Goal: Task Accomplishment & Management: Use online tool/utility

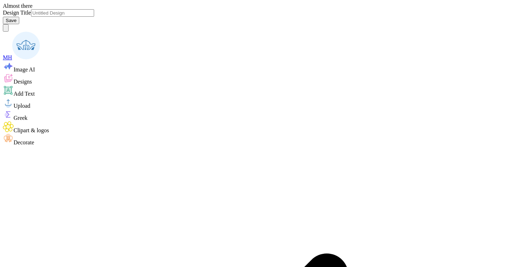
type input "Q-zip"
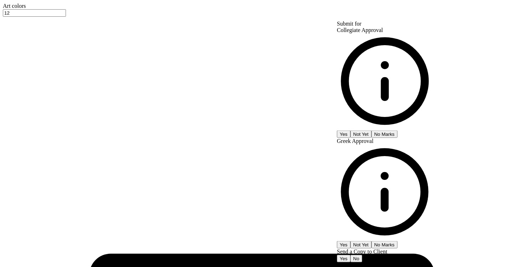
click at [397, 130] on button "No Marks" at bounding box center [384, 133] width 26 height 7
click at [397, 241] on button "No Marks" at bounding box center [384, 244] width 26 height 7
click at [362, 255] on button "No" at bounding box center [356, 258] width 12 height 7
type input "$31.54"
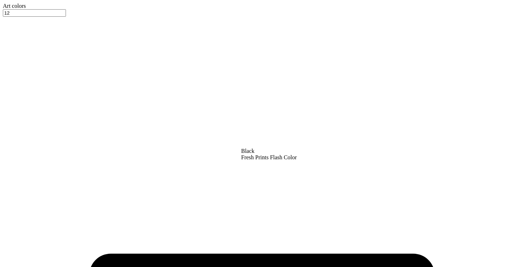
type input "3.00"
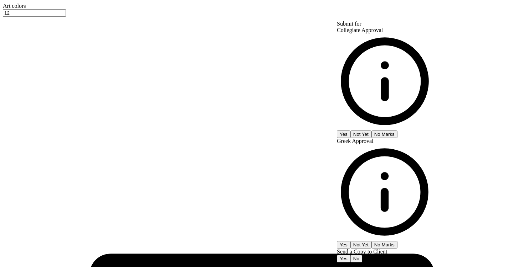
click at [397, 131] on button "No Marks" at bounding box center [384, 134] width 26 height 7
click at [397, 241] on button "No Marks" at bounding box center [384, 244] width 26 height 7
click at [362, 255] on button "No" at bounding box center [356, 258] width 12 height 7
type input "$32.36"
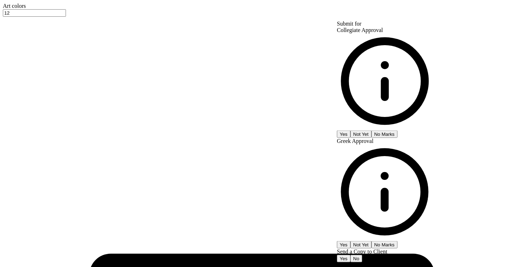
click at [397, 130] on button "No Marks" at bounding box center [384, 133] width 26 height 7
click at [397, 241] on button "No Marks" at bounding box center [384, 244] width 26 height 7
click at [362, 255] on button "No" at bounding box center [356, 258] width 12 height 7
type input "$32.36"
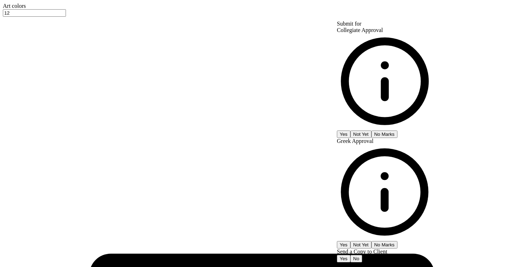
click at [397, 131] on button "No Marks" at bounding box center [384, 134] width 26 height 7
click at [397, 241] on button "No Marks" at bounding box center [384, 244] width 26 height 7
click at [362, 255] on button "No" at bounding box center [356, 258] width 12 height 7
type input "$32.36"
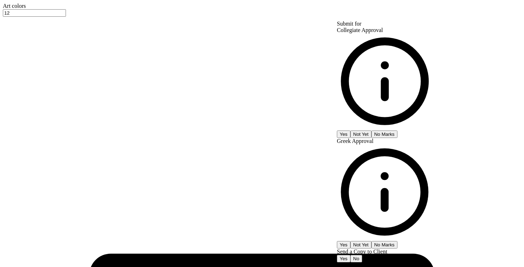
click at [397, 131] on button "No Marks" at bounding box center [384, 134] width 26 height 7
click at [397, 241] on button "No Marks" at bounding box center [384, 244] width 26 height 7
click at [432, 88] on div "Submit for Collegiate Approval Yes Not Yet No Marks Greek Approval Yes Not Yet …" at bounding box center [385, 142] width 96 height 242
click at [362, 255] on button "No" at bounding box center [356, 258] width 12 height 7
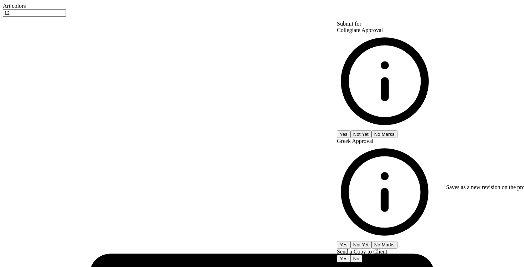
type input "$32.36"
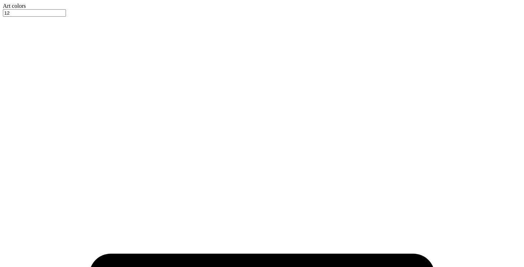
click at [17, 9] on div at bounding box center [262, 9] width 518 height 0
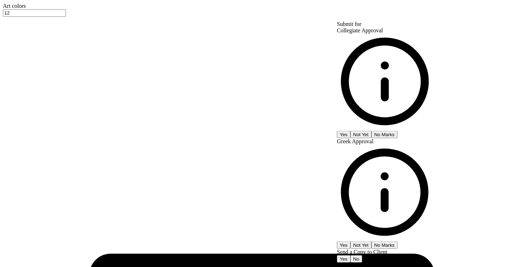
click at [397, 131] on button "No Marks" at bounding box center [384, 134] width 26 height 7
click at [397, 242] on button "No Marks" at bounding box center [384, 245] width 26 height 7
click at [362, 256] on button "No" at bounding box center [356, 259] width 12 height 7
type input "$32.36"
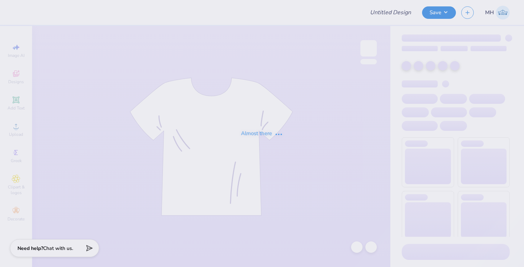
type input "Q-zip"
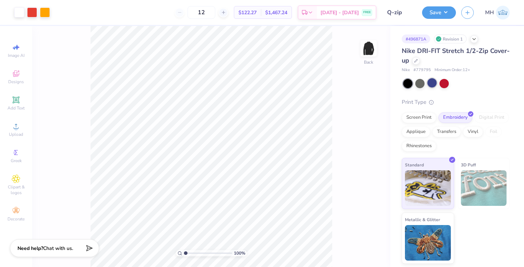
click at [433, 82] on div at bounding box center [431, 82] width 9 height 9
click at [442, 10] on button "Save" at bounding box center [439, 11] width 34 height 12
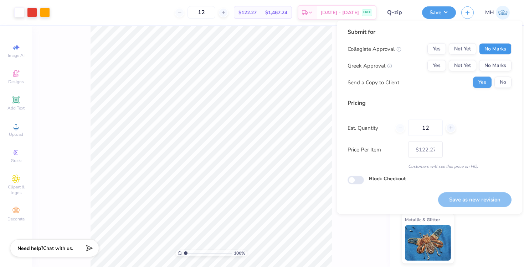
click at [486, 47] on button "No Marks" at bounding box center [495, 48] width 32 height 11
click at [489, 64] on button "No Marks" at bounding box center [495, 65] width 32 height 11
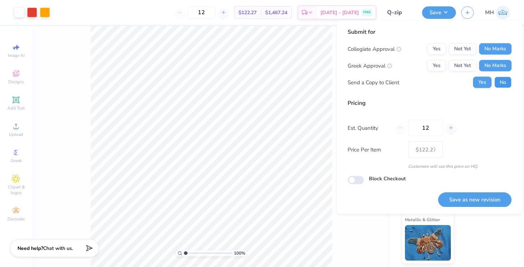
click at [499, 81] on button "No" at bounding box center [502, 82] width 17 height 11
click at [482, 196] on button "Save as new revision" at bounding box center [474, 200] width 73 height 15
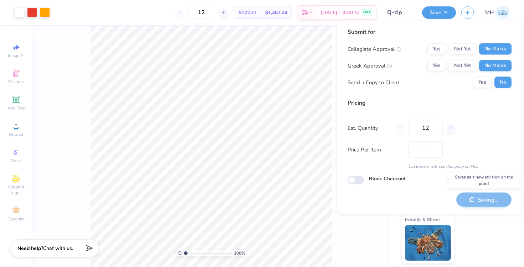
type input "$122.27"
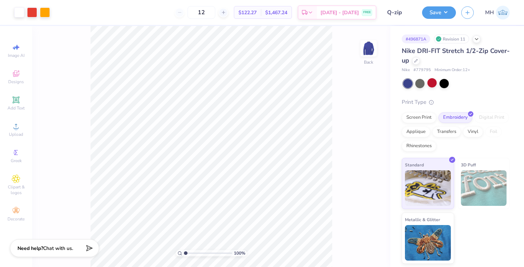
click at [439, 2] on div "Save MH" at bounding box center [473, 12] width 102 height 25
click at [439, 9] on button "Save" at bounding box center [439, 11] width 34 height 12
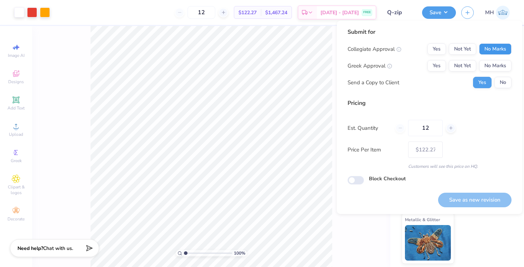
click at [492, 50] on button "No Marks" at bounding box center [495, 48] width 32 height 11
click at [493, 64] on button "No Marks" at bounding box center [495, 65] width 32 height 11
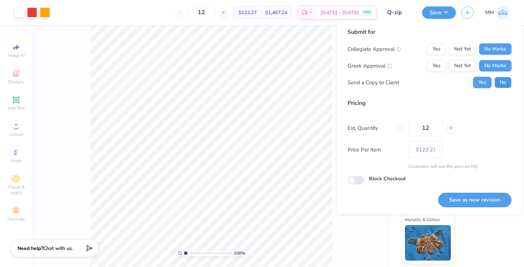
click at [498, 85] on button "No" at bounding box center [502, 82] width 17 height 11
click at [476, 196] on button "Save as new revision" at bounding box center [474, 200] width 73 height 15
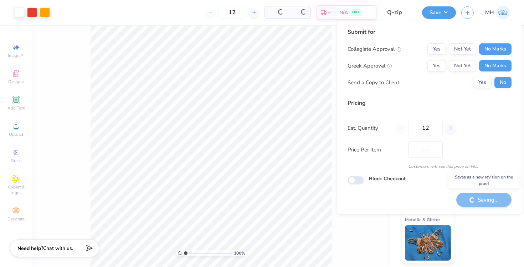
type input "$122.27"
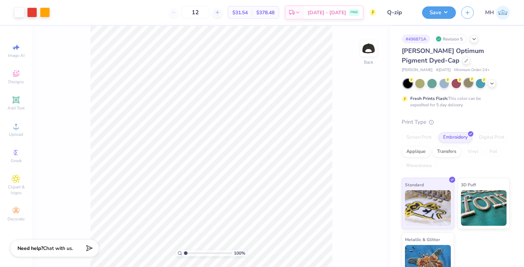
click at [470, 84] on div at bounding box center [467, 82] width 9 height 9
click at [439, 13] on button "Save" at bounding box center [439, 11] width 34 height 12
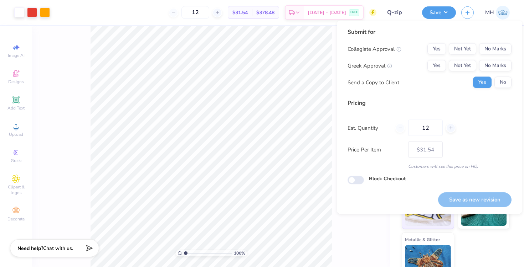
click at [477, 50] on div "Yes Not Yet No Marks" at bounding box center [469, 48] width 84 height 11
click at [484, 50] on button "No Marks" at bounding box center [495, 48] width 32 height 11
click at [489, 66] on button "No Marks" at bounding box center [495, 65] width 32 height 11
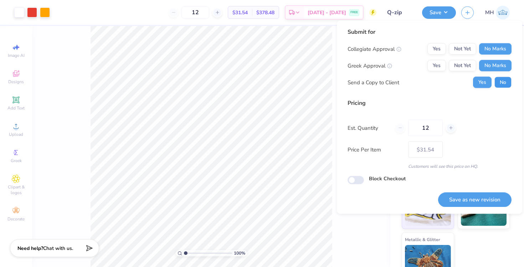
click at [500, 80] on button "No" at bounding box center [502, 82] width 17 height 11
click at [470, 196] on button "Save as new revision" at bounding box center [474, 200] width 73 height 15
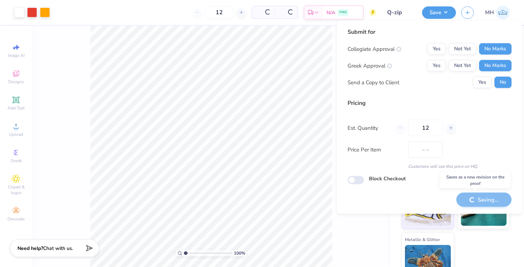
type input "$31.54"
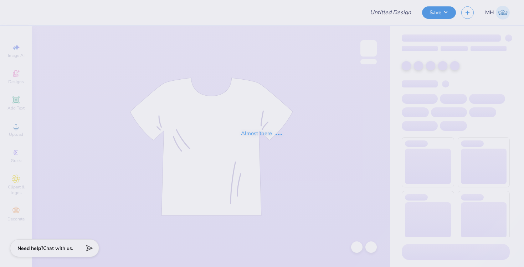
type input "Q-zip"
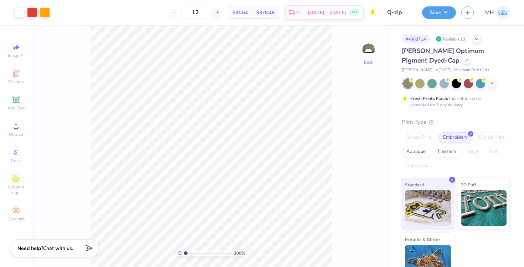
click at [423, 57] on div "[PERSON_NAME] Optimum Pigment Dyed-Cap" at bounding box center [455, 55] width 108 height 19
click at [464, 60] on icon at bounding box center [466, 60] width 4 height 4
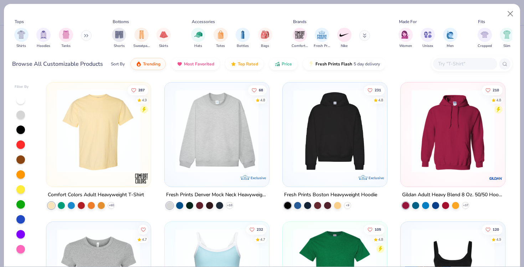
click at [453, 61] on input "text" at bounding box center [464, 64] width 55 height 8
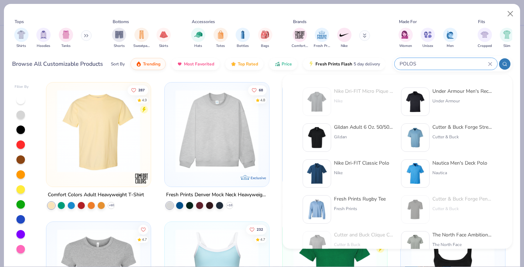
type input "POLOS"
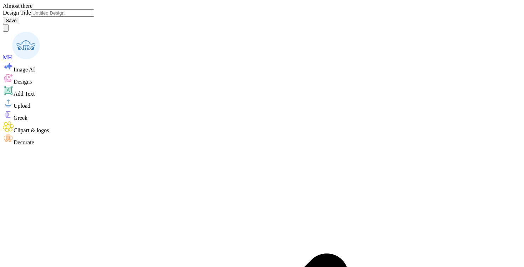
type input "Q-zip"
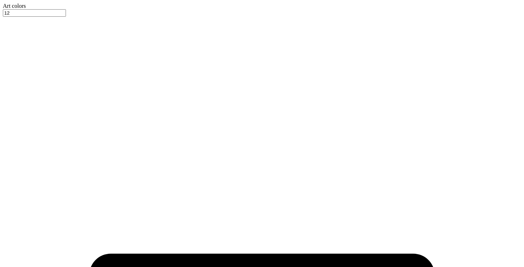
type input "POLO"
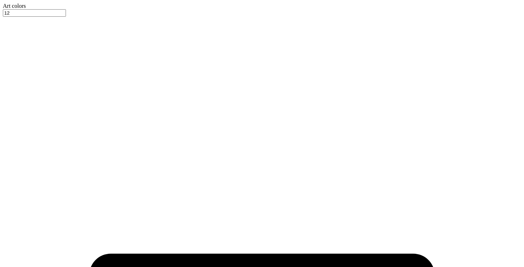
type textarea "x"
type input "3.00"
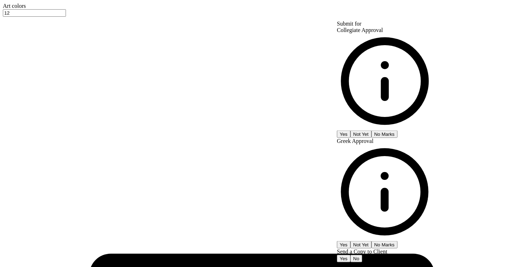
click at [397, 130] on button "No Marks" at bounding box center [384, 133] width 26 height 7
click at [397, 241] on button "No Marks" at bounding box center [384, 244] width 26 height 7
click at [362, 255] on button "No" at bounding box center [356, 258] width 12 height 7
type textarea "x"
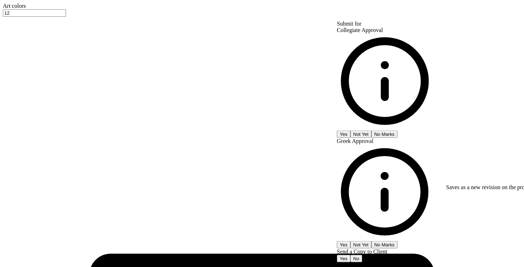
type input "$75.50"
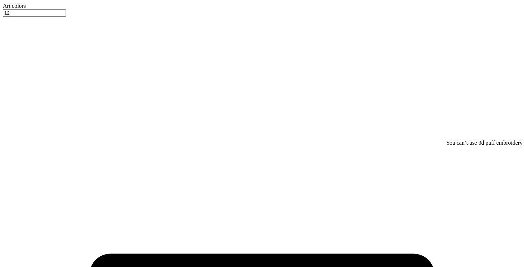
click at [20, 9] on div at bounding box center [262, 9] width 518 height 0
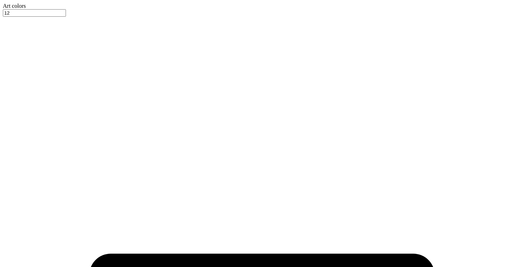
click at [20, 9] on div at bounding box center [262, 9] width 518 height 0
type textarea "x"
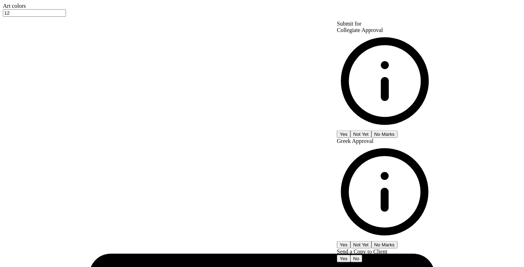
click at [397, 130] on button "No Marks" at bounding box center [384, 133] width 26 height 7
click at [397, 241] on button "No Marks" at bounding box center [384, 244] width 26 height 7
click at [362, 255] on button "No" at bounding box center [356, 258] width 12 height 7
type input "$75.50"
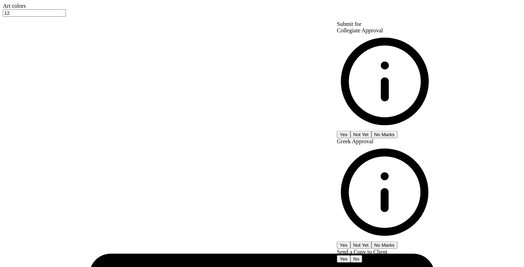
click at [397, 131] on button "No Marks" at bounding box center [384, 134] width 26 height 7
click at [397, 242] on button "No Marks" at bounding box center [384, 245] width 26 height 7
click at [362, 256] on button "No" at bounding box center [356, 259] width 12 height 7
type input "$75.50"
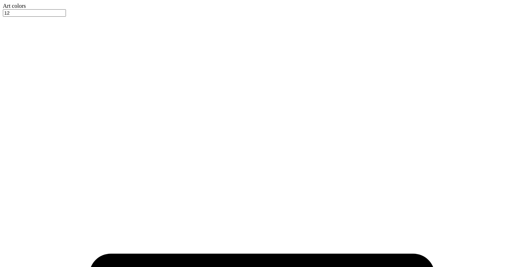
click at [16, 9] on div at bounding box center [262, 9] width 518 height 0
type textarea "x"
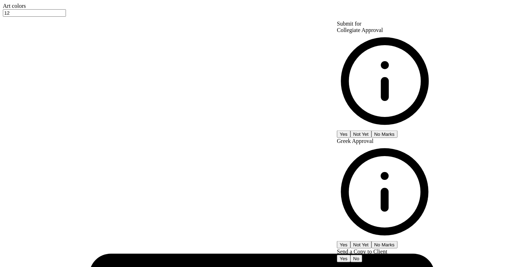
click at [397, 130] on button "No Marks" at bounding box center [384, 133] width 26 height 7
click at [397, 241] on button "No Marks" at bounding box center [384, 244] width 26 height 7
click at [362, 255] on button "No" at bounding box center [356, 258] width 12 height 7
type input "$75.50"
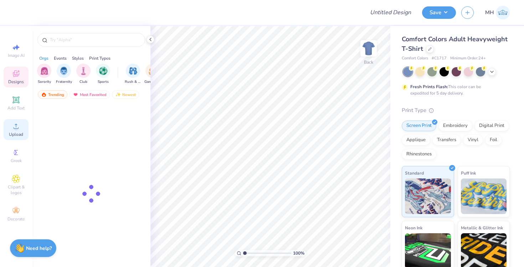
click at [20, 133] on span "Upload" at bounding box center [16, 135] width 14 height 6
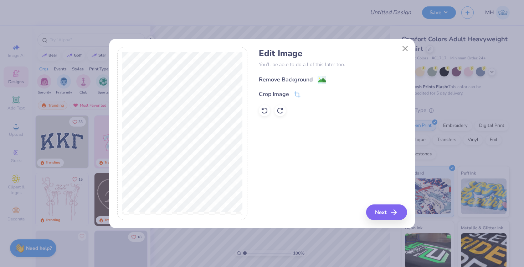
click at [319, 78] on circle at bounding box center [319, 78] width 1 height 1
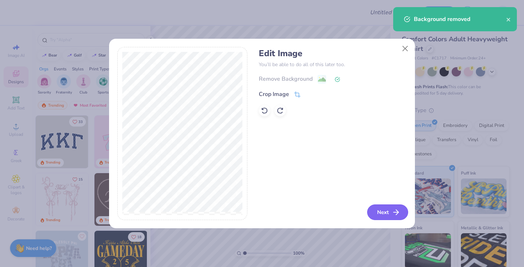
click at [387, 210] on button "Next" at bounding box center [387, 213] width 41 height 16
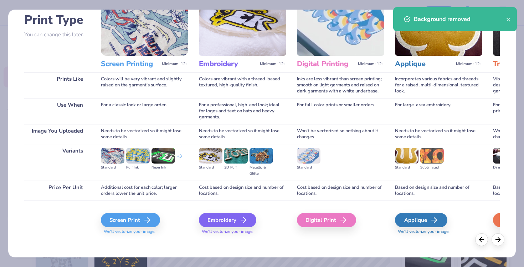
scroll to position [52, 0]
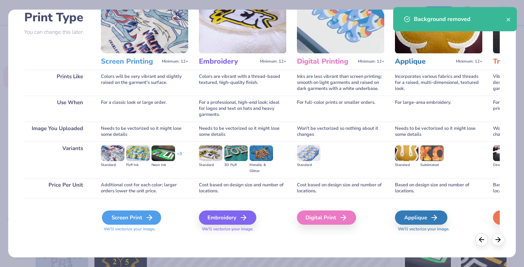
click at [156, 219] on div "Screen Print" at bounding box center [131, 218] width 59 height 14
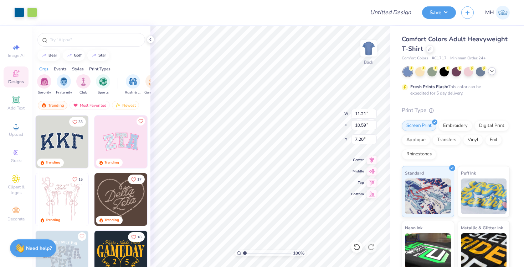
click at [490, 71] on polyline at bounding box center [491, 71] width 3 height 1
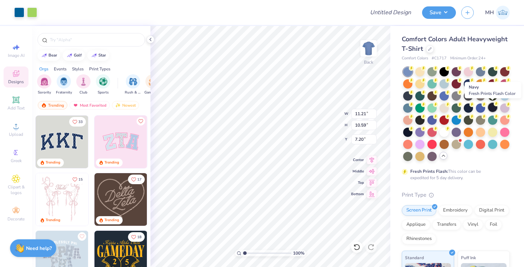
click at [493, 106] on div at bounding box center [492, 107] width 9 height 9
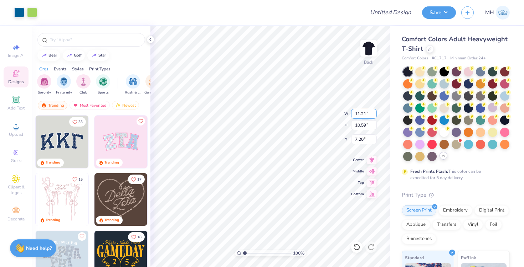
type input "6.94"
type input "6.56"
type input "3.00"
click at [387, 15] on input "Design Title" at bounding box center [398, 12] width 35 height 14
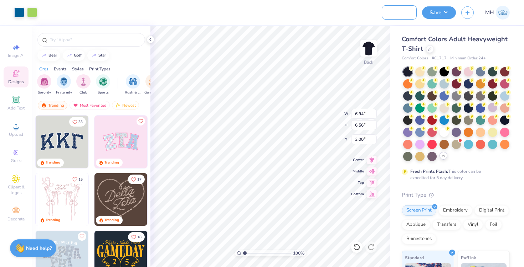
type input "LEE MONTESSORI"
type input "4.92"
type input "4.65"
type input "3.00"
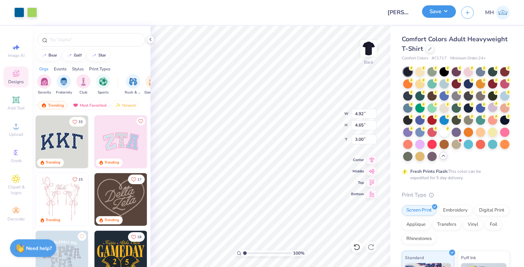
click at [433, 10] on button "Save" at bounding box center [439, 11] width 34 height 12
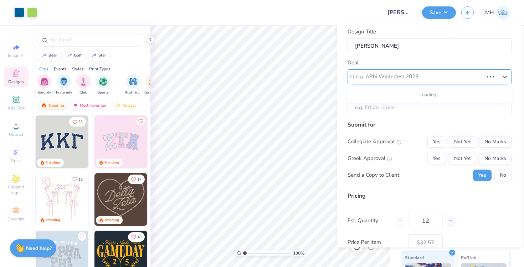
click at [483, 76] on div at bounding box center [419, 77] width 128 height 10
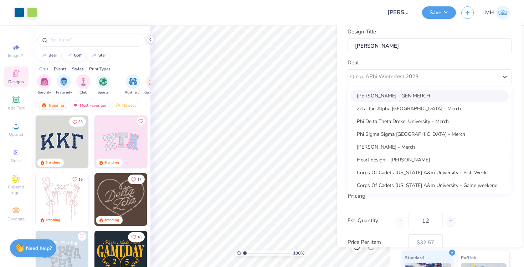
click at [446, 93] on div "LEE MONTESSORI - GEN MERCH" at bounding box center [429, 96] width 158 height 12
type input "Joshua Mccomas"
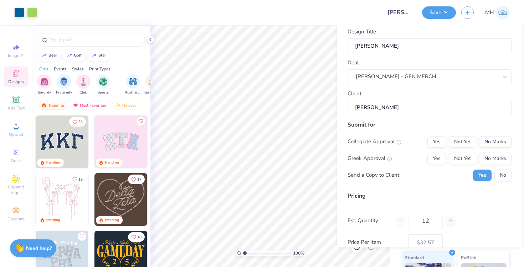
click at [481, 111] on input "Joshua Mccomas" at bounding box center [429, 107] width 164 height 15
click at [503, 145] on button "No Marks" at bounding box center [495, 141] width 32 height 11
click at [503, 153] on button "No Marks" at bounding box center [495, 158] width 32 height 11
click at [503, 172] on button "No" at bounding box center [502, 175] width 17 height 11
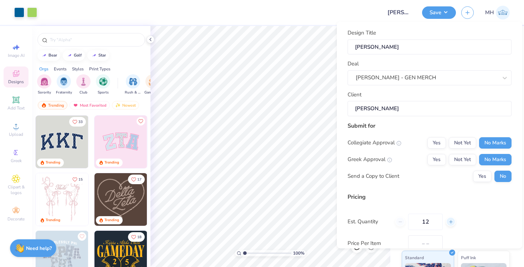
scroll to position [59, 0]
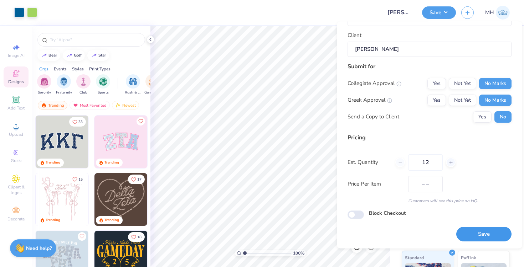
click at [468, 239] on button "Save" at bounding box center [483, 235] width 55 height 15
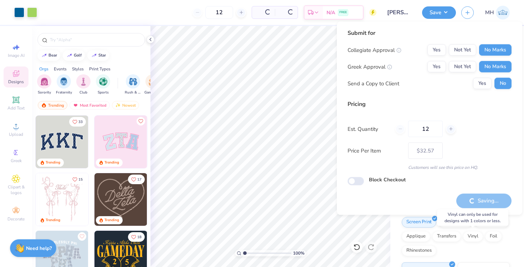
type input "– –"
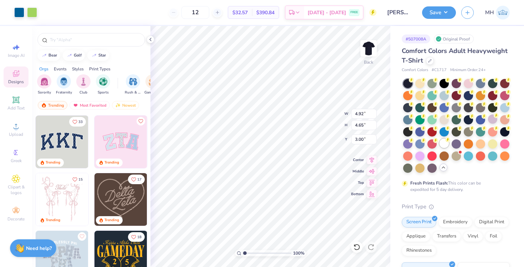
click at [445, 146] on div at bounding box center [443, 143] width 9 height 9
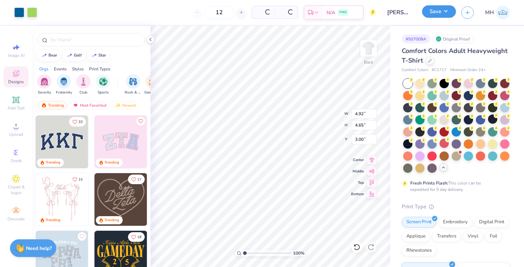
click at [442, 9] on button "Save" at bounding box center [439, 11] width 34 height 12
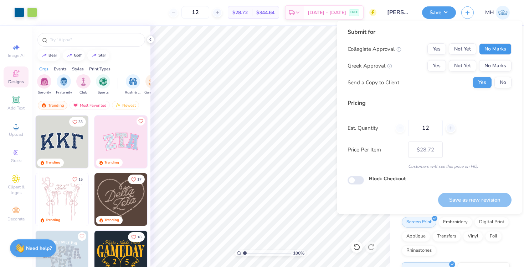
click at [482, 48] on button "No Marks" at bounding box center [495, 48] width 32 height 11
click at [490, 64] on button "No Marks" at bounding box center [495, 65] width 32 height 11
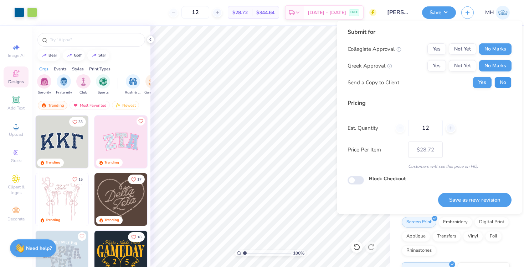
click at [501, 81] on button "No" at bounding box center [502, 82] width 17 height 11
click at [480, 207] on button "Save as new revision" at bounding box center [474, 200] width 73 height 15
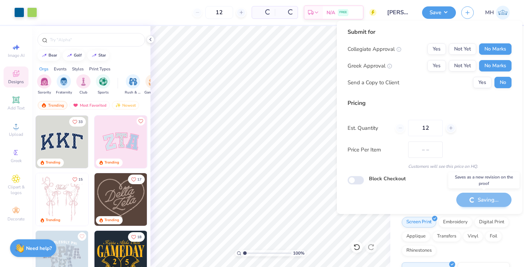
type input "$28.72"
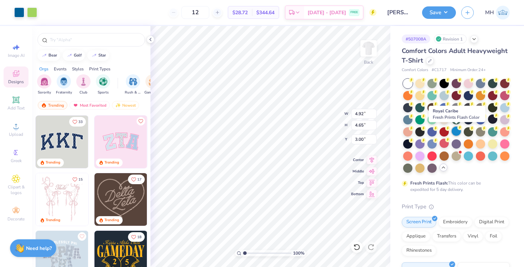
click at [454, 133] on div at bounding box center [455, 131] width 9 height 9
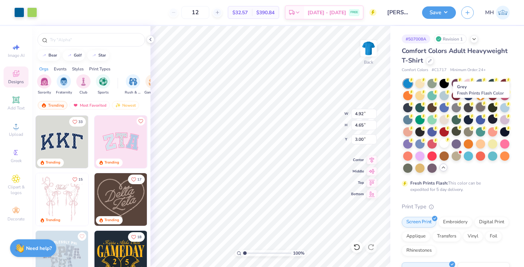
click at [480, 110] on div at bounding box center [479, 107] width 9 height 9
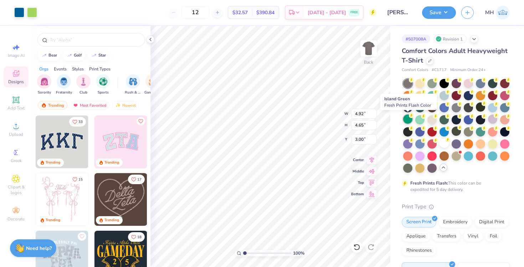
click at [408, 122] on div at bounding box center [407, 119] width 9 height 9
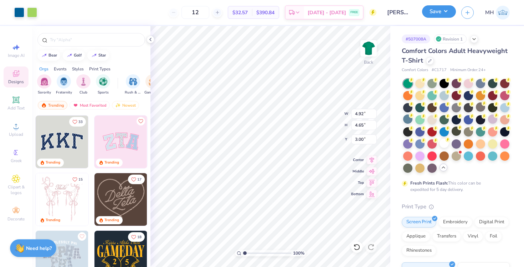
click at [432, 10] on button "Save" at bounding box center [439, 11] width 34 height 12
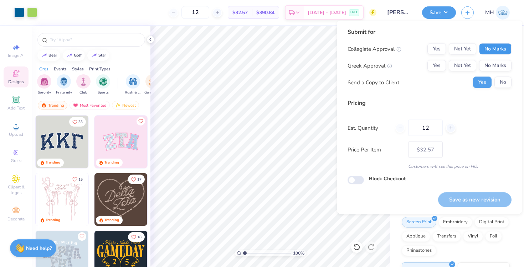
click at [479, 50] on button "No Marks" at bounding box center [495, 48] width 32 height 11
click at [488, 69] on button "No Marks" at bounding box center [495, 65] width 32 height 11
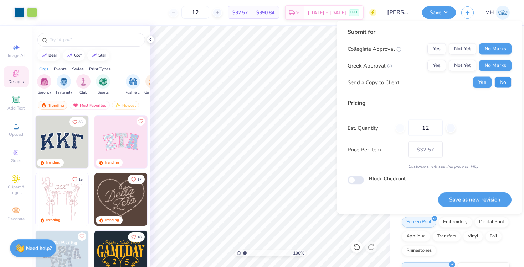
click at [495, 79] on button "No" at bounding box center [502, 82] width 17 height 11
click at [468, 199] on button "Save as new revision" at bounding box center [474, 200] width 73 height 15
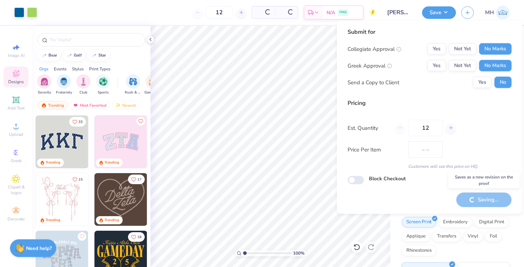
type input "$32.57"
click at [149, 41] on icon at bounding box center [150, 40] width 6 height 6
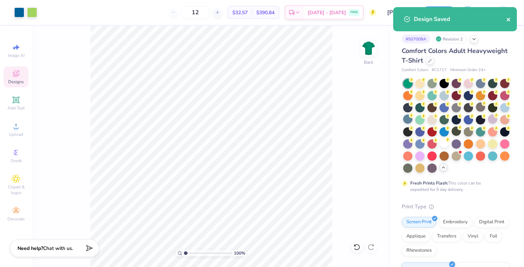
click at [508, 18] on icon "close" at bounding box center [508, 20] width 5 height 6
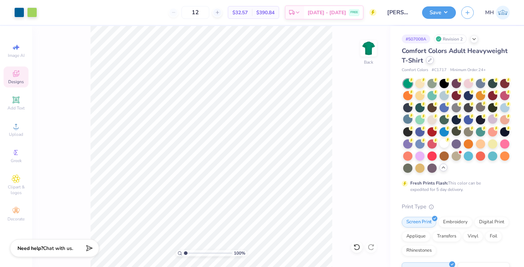
click at [428, 59] on icon at bounding box center [430, 60] width 4 height 4
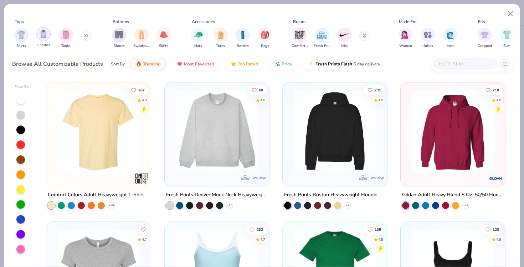
click at [47, 37] on div "filter for Hoodies" at bounding box center [43, 34] width 14 height 14
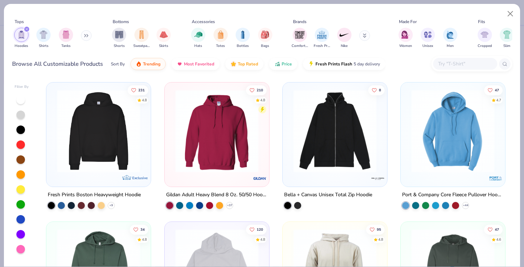
click at [235, 155] on img at bounding box center [217, 131] width 90 height 83
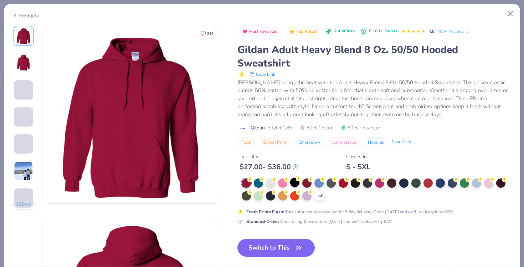
click at [293, 184] on div at bounding box center [294, 182] width 9 height 9
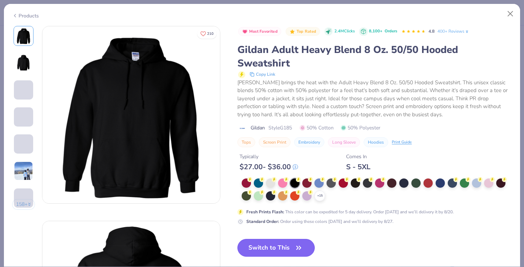
click at [286, 249] on button "Switch to This" at bounding box center [275, 248] width 77 height 18
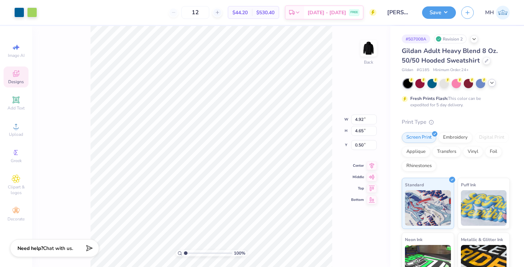
type input "3.00"
type input "3.32"
type input "3.14"
click at [432, 17] on button "Save" at bounding box center [439, 11] width 34 height 12
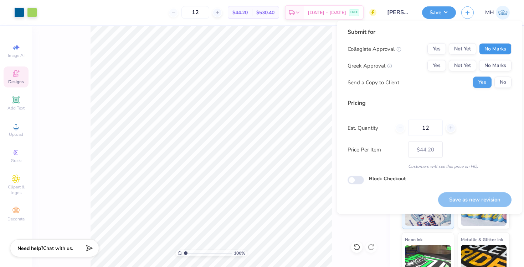
click at [494, 49] on button "No Marks" at bounding box center [495, 48] width 32 height 11
click at [494, 62] on button "No Marks" at bounding box center [495, 65] width 32 height 11
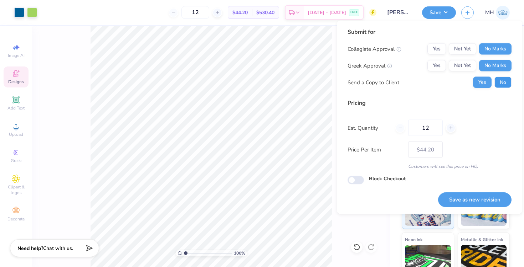
click at [500, 80] on button "No" at bounding box center [502, 82] width 17 height 11
click at [476, 195] on button "Save as new revision" at bounding box center [474, 200] width 73 height 15
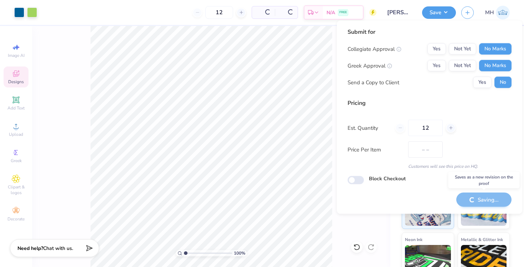
type input "$44.20"
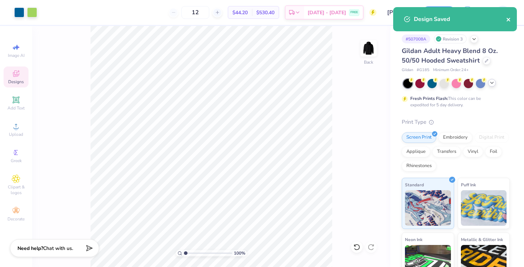
click at [506, 20] on icon "close" at bounding box center [508, 20] width 5 height 6
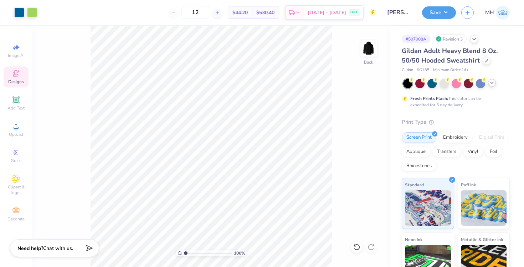
click at [491, 82] on icon at bounding box center [492, 83] width 6 height 6
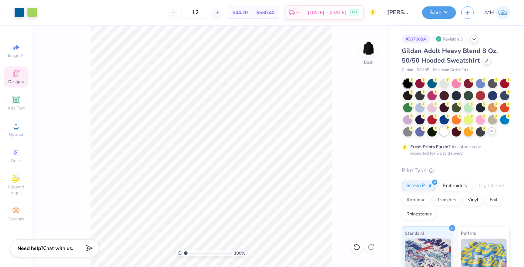
click at [443, 131] on div at bounding box center [443, 131] width 9 height 9
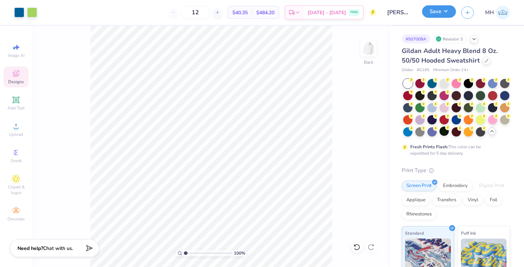
click at [441, 14] on button "Save" at bounding box center [439, 11] width 34 height 12
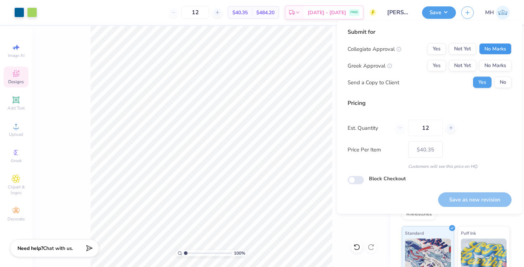
click at [489, 53] on button "No Marks" at bounding box center [495, 48] width 32 height 11
click at [489, 60] on button "No Marks" at bounding box center [495, 65] width 32 height 11
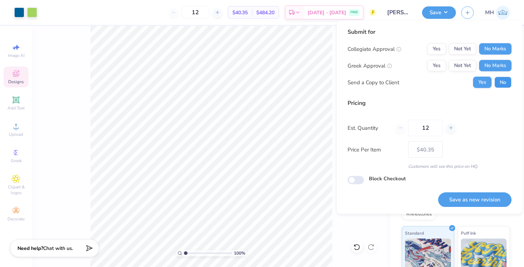
click at [500, 79] on button "No" at bounding box center [502, 82] width 17 height 11
click at [475, 196] on button "Save as new revision" at bounding box center [474, 200] width 73 height 15
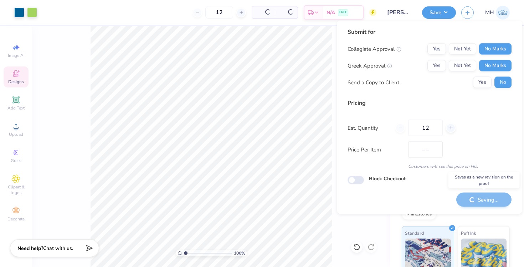
type input "$40.35"
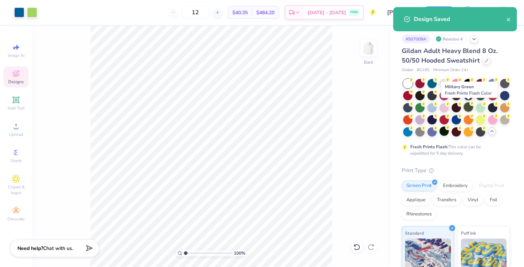
click at [467, 105] on div at bounding box center [467, 107] width 9 height 9
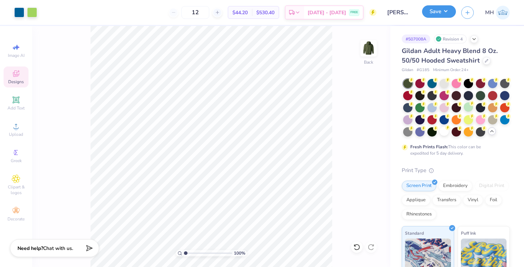
click at [437, 12] on button "Save" at bounding box center [439, 11] width 34 height 12
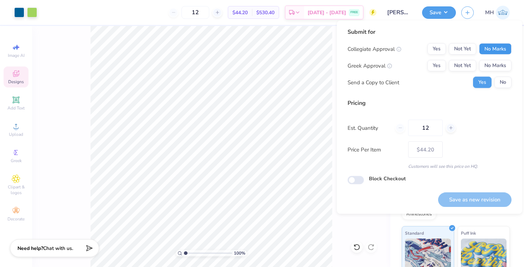
click at [492, 52] on button "No Marks" at bounding box center [495, 48] width 32 height 11
click at [492, 63] on button "No Marks" at bounding box center [495, 65] width 32 height 11
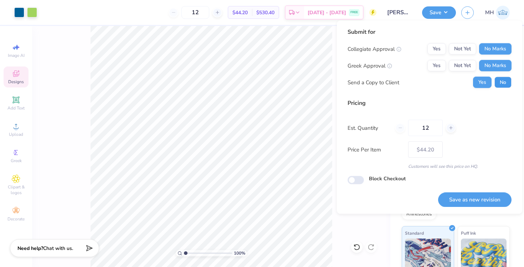
click at [502, 85] on button "No" at bounding box center [502, 82] width 17 height 11
click at [455, 196] on button "Save as new revision" at bounding box center [474, 200] width 73 height 15
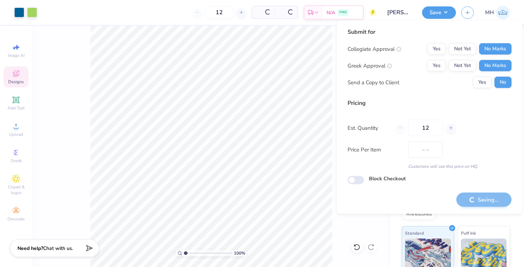
type input "$44.20"
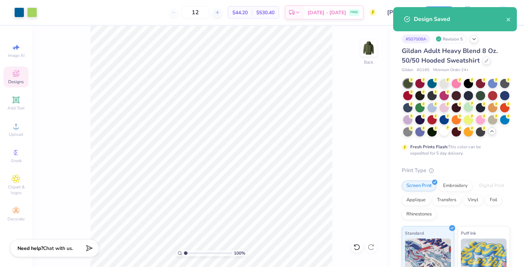
click at [338, 152] on div "100 % Back" at bounding box center [211, 146] width 358 height 241
click at [457, 184] on div "Embroidery" at bounding box center [455, 185] width 34 height 11
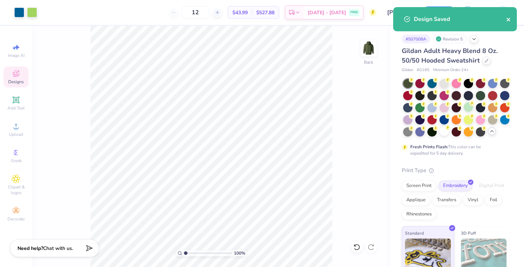
click at [508, 21] on icon "close" at bounding box center [508, 20] width 5 height 6
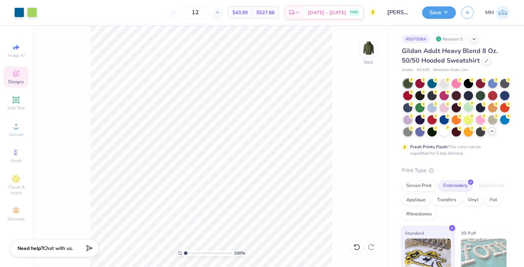
click at [438, 9] on div "Design Saved" at bounding box center [454, 7] width 126 height 3
click at [441, 17] on button "Save" at bounding box center [439, 11] width 34 height 12
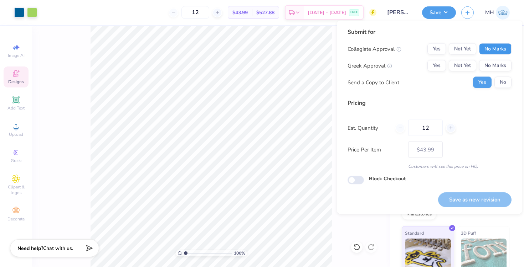
click at [488, 54] on button "No Marks" at bounding box center [495, 48] width 32 height 11
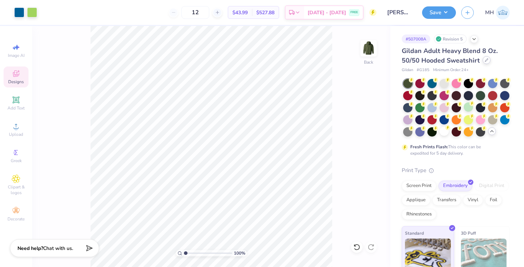
click at [484, 61] on icon at bounding box center [486, 60] width 4 height 4
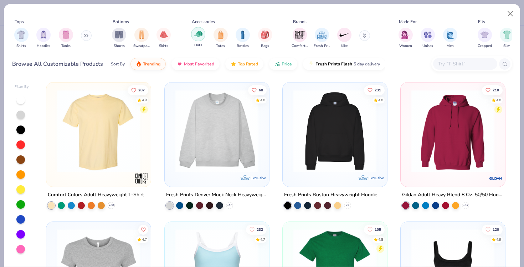
click at [201, 34] on img "filter for Hats" at bounding box center [198, 34] width 8 height 8
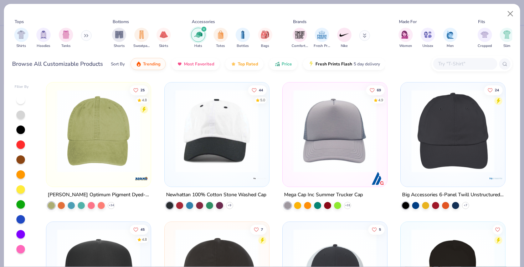
click at [123, 140] on img at bounding box center [98, 131] width 90 height 83
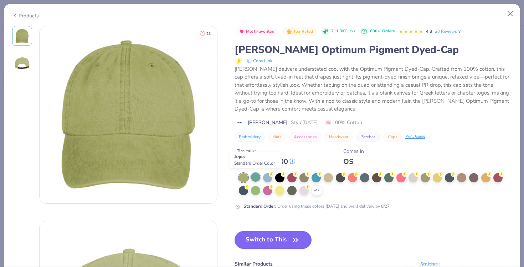
click at [256, 175] on div at bounding box center [255, 177] width 9 height 9
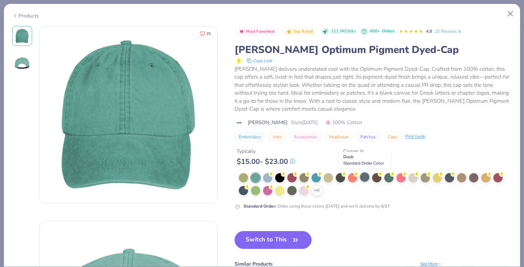
click at [364, 179] on div at bounding box center [364, 177] width 9 height 9
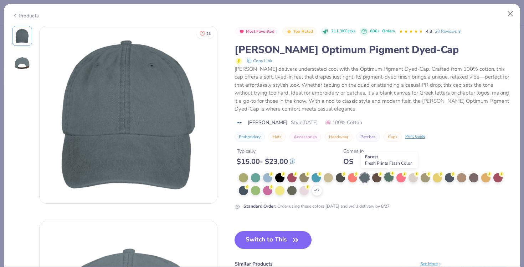
click at [387, 180] on div at bounding box center [388, 177] width 9 height 9
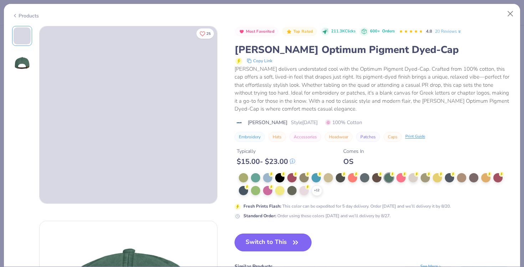
click at [285, 238] on button "Switch to This" at bounding box center [272, 243] width 77 height 18
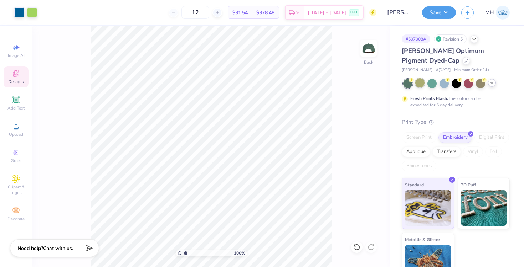
click at [420, 84] on div at bounding box center [419, 82] width 9 height 9
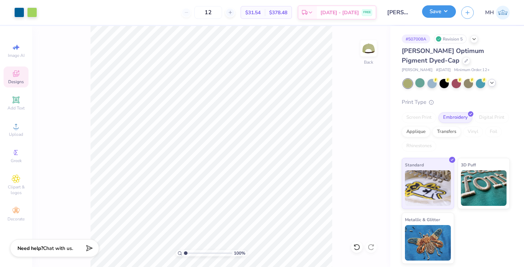
click at [442, 11] on button "Save" at bounding box center [439, 11] width 34 height 12
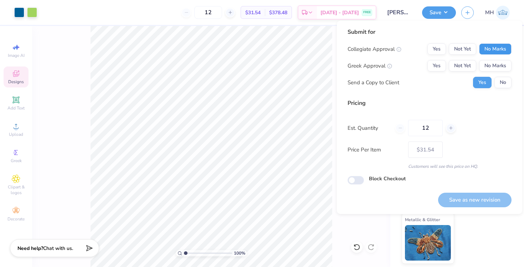
click at [491, 49] on button "No Marks" at bounding box center [495, 48] width 32 height 11
click at [491, 65] on button "No Marks" at bounding box center [495, 65] width 32 height 11
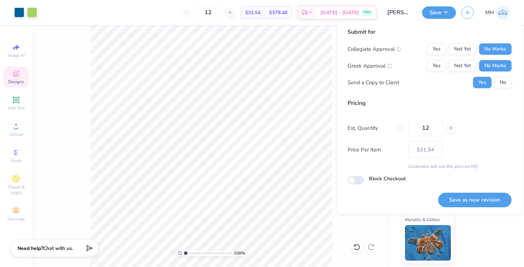
click at [494, 95] on div "Submit for Collegiate Approval Yes Not Yet No Marks Greek Approval Yes Not Yet …" at bounding box center [429, 106] width 164 height 157
click at [495, 88] on div "Yes No" at bounding box center [492, 82] width 38 height 11
click at [497, 84] on button "No" at bounding box center [502, 82] width 17 height 11
click at [456, 196] on button "Save as new revision" at bounding box center [474, 200] width 73 height 15
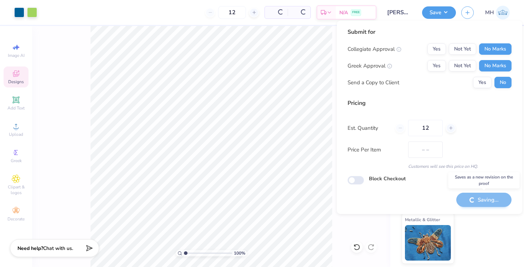
type input "$31.54"
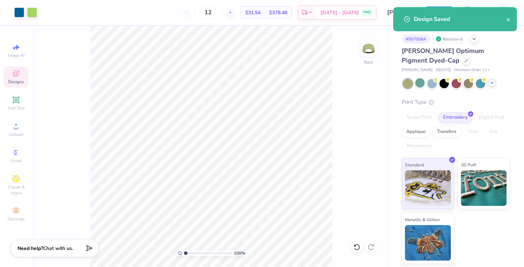
click at [493, 83] on icon at bounding box center [492, 83] width 6 height 6
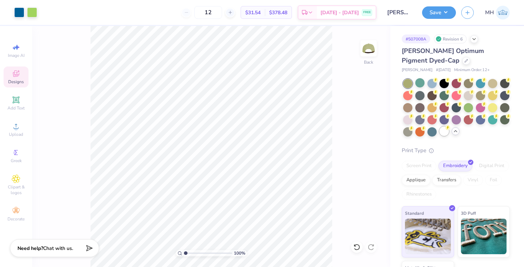
click at [442, 127] on div at bounding box center [443, 131] width 9 height 9
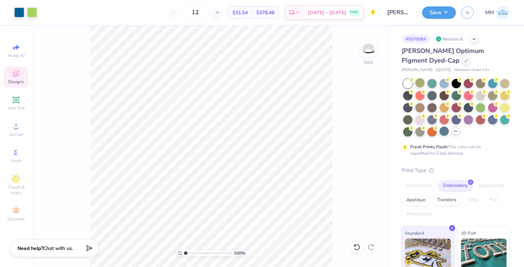
click at [432, 18] on div "Save" at bounding box center [439, 12] width 34 height 12
click at [443, 10] on button "Save" at bounding box center [439, 11] width 34 height 12
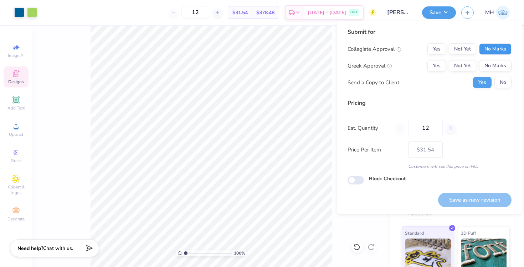
click at [487, 47] on button "No Marks" at bounding box center [495, 48] width 32 height 11
click at [488, 69] on button "No Marks" at bounding box center [495, 65] width 32 height 11
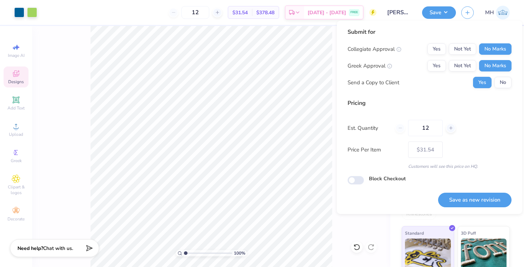
click at [494, 78] on div "Yes No" at bounding box center [492, 82] width 38 height 11
click at [497, 86] on button "No" at bounding box center [502, 82] width 17 height 11
click at [457, 195] on button "Save as new revision" at bounding box center [474, 200] width 73 height 15
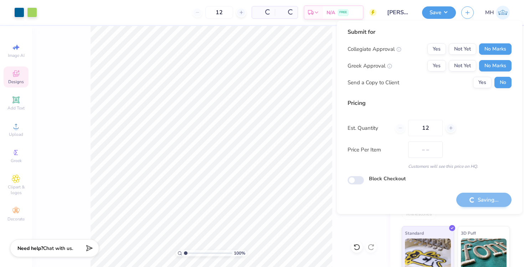
type input "$31.54"
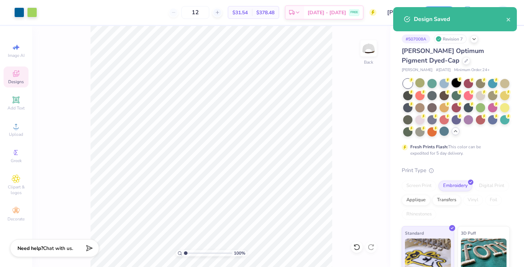
click at [456, 83] on div at bounding box center [455, 82] width 9 height 9
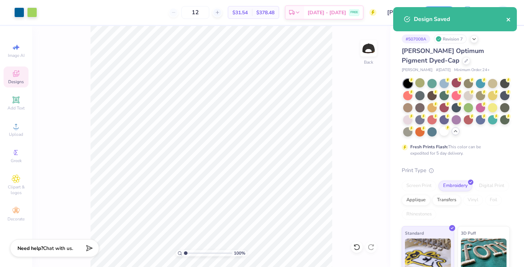
click at [509, 18] on icon "close" at bounding box center [508, 20] width 4 height 4
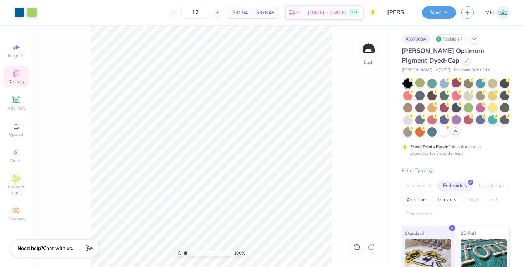
click at [450, 9] on div "Design Saved" at bounding box center [454, 7] width 126 height 3
click at [449, 11] on button "Save" at bounding box center [439, 11] width 34 height 12
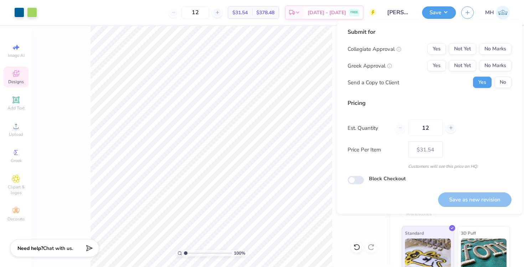
click at [483, 43] on div "Submit for Collegiate Approval Yes Not Yet No Marks Greek Approval Yes Not Yet …" at bounding box center [429, 61] width 164 height 66
click at [483, 46] on button "No Marks" at bounding box center [495, 48] width 32 height 11
click at [489, 65] on button "No Marks" at bounding box center [495, 65] width 32 height 11
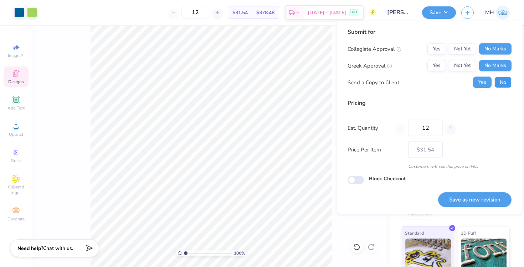
click at [498, 81] on button "No" at bounding box center [502, 82] width 17 height 11
click at [469, 203] on button "Save as new revision" at bounding box center [474, 200] width 73 height 15
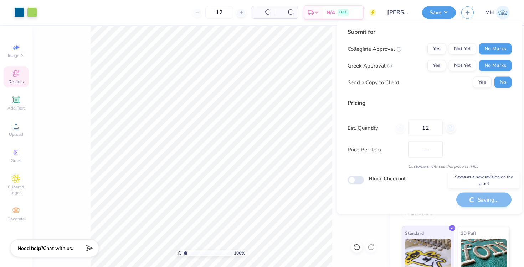
type input "$31.54"
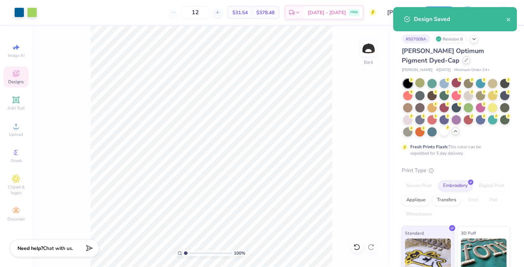
click at [462, 62] on div at bounding box center [466, 60] width 8 height 8
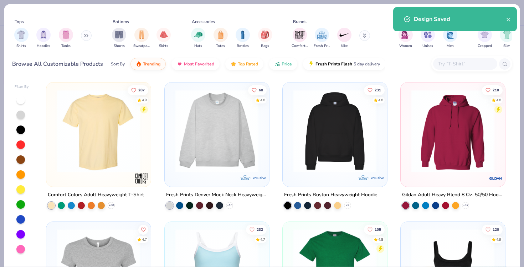
click at [455, 68] on div at bounding box center [465, 64] width 64 height 12
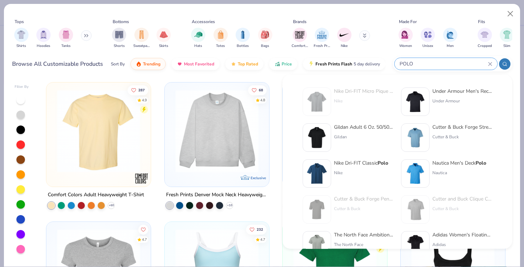
type input "POLO"
click at [342, 166] on div "Nike Dri-FIT Classic Polo" at bounding box center [361, 163] width 54 height 7
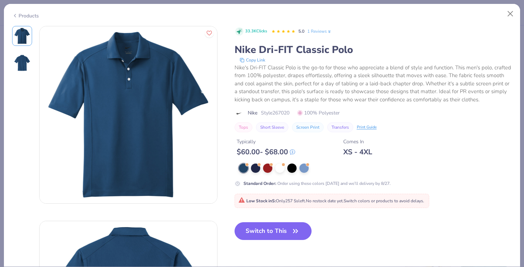
click at [274, 161] on div "33.3K Clicks 5.0 1 Reviews Nike Dri-FIT Classic Polo Copy Link Nike's Dri-FIT C…" at bounding box center [372, 106] width 277 height 161
click at [276, 167] on div at bounding box center [279, 167] width 9 height 9
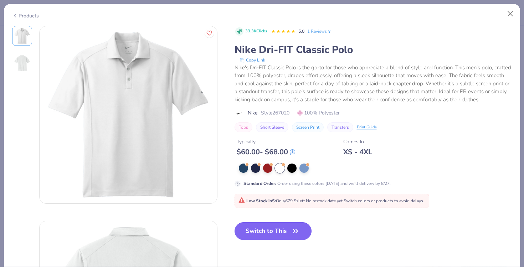
click at [274, 229] on button "Switch to This" at bounding box center [272, 232] width 77 height 18
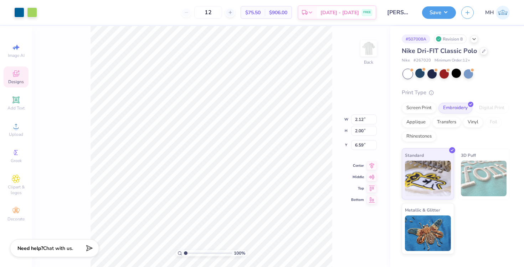
type input "3.00"
type input "3.21"
type input "3.04"
click at [427, 12] on button "Save" at bounding box center [439, 11] width 34 height 12
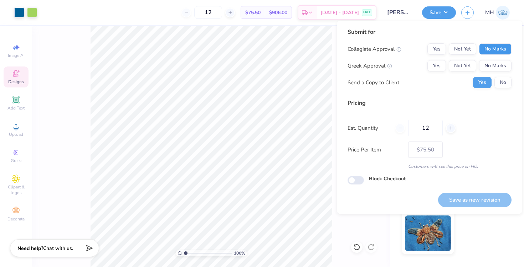
click at [485, 46] on button "No Marks" at bounding box center [495, 48] width 32 height 11
click at [490, 59] on div "Collegiate Approval Yes Not Yet No Marks Greek Approval Yes Not Yet No Marks Se…" at bounding box center [429, 65] width 164 height 45
click at [490, 64] on button "No Marks" at bounding box center [495, 65] width 32 height 11
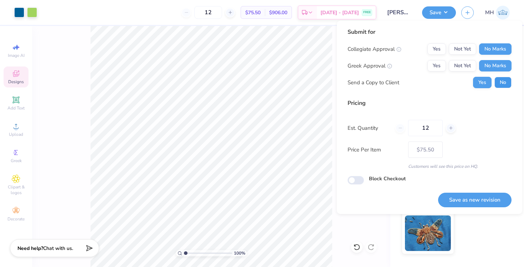
click at [498, 82] on button "No" at bounding box center [502, 82] width 17 height 11
click at [473, 198] on button "Save as new revision" at bounding box center [474, 200] width 73 height 15
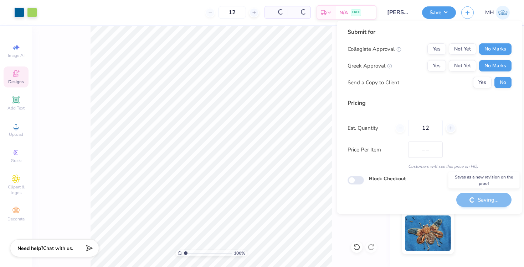
type input "$75.50"
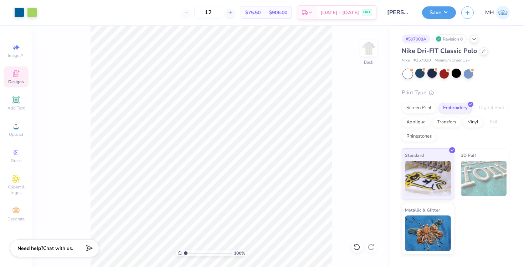
click at [432, 73] on div at bounding box center [431, 73] width 9 height 9
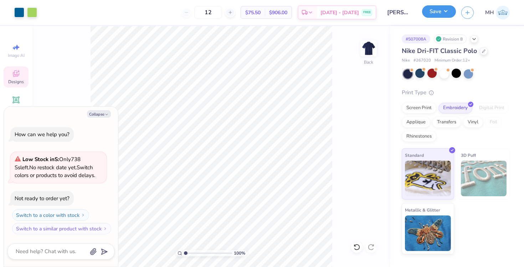
click at [437, 13] on button "Save" at bounding box center [439, 11] width 34 height 12
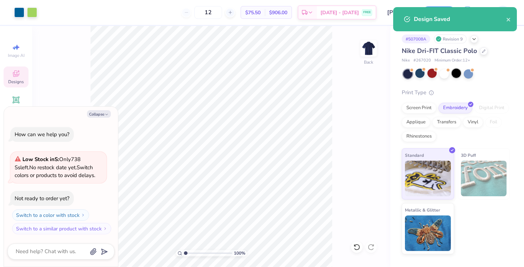
click at [454, 74] on div at bounding box center [455, 73] width 9 height 9
click at [509, 22] on icon "close" at bounding box center [508, 20] width 5 height 6
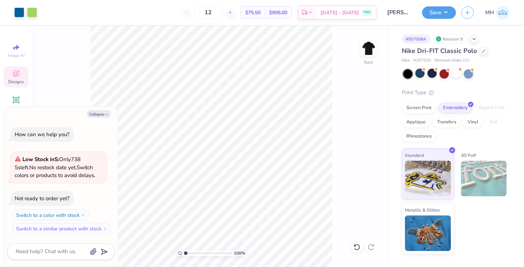
click at [447, 9] on div "Design Saved" at bounding box center [454, 7] width 126 height 3
click at [446, 11] on button "Save" at bounding box center [439, 11] width 34 height 12
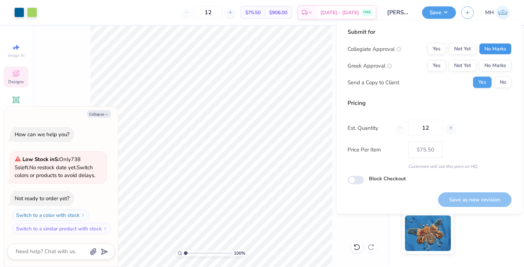
click at [481, 46] on button "No Marks" at bounding box center [495, 48] width 32 height 11
click at [485, 61] on button "No Marks" at bounding box center [495, 65] width 32 height 11
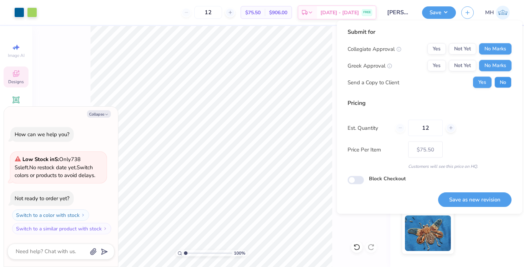
click at [496, 79] on button "No" at bounding box center [502, 82] width 17 height 11
type textarea "x"
click at [471, 198] on button "Save as new revision" at bounding box center [474, 200] width 73 height 15
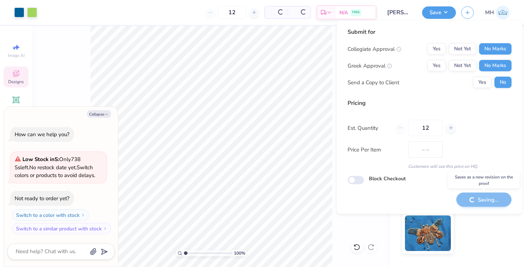
type input "$75.50"
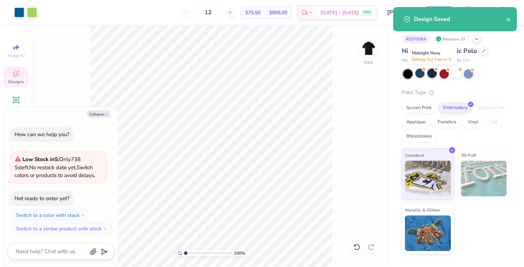
click at [431, 75] on div at bounding box center [431, 73] width 9 height 9
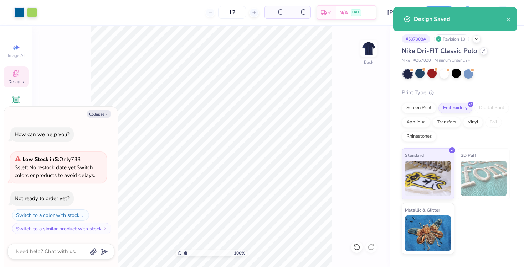
scroll to position [39, 0]
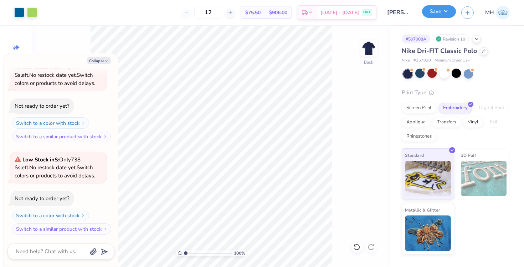
click at [435, 10] on button "Save" at bounding box center [439, 11] width 34 height 12
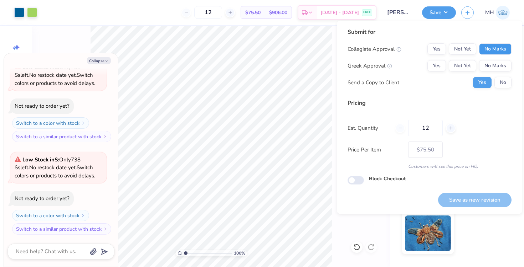
click at [484, 48] on button "No Marks" at bounding box center [495, 48] width 32 height 11
click at [490, 70] on button "No Marks" at bounding box center [495, 65] width 32 height 11
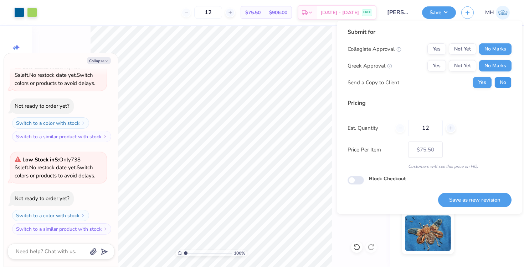
click at [499, 82] on button "No" at bounding box center [502, 82] width 17 height 11
type textarea "x"
click at [481, 201] on button "Save as new revision" at bounding box center [474, 200] width 73 height 15
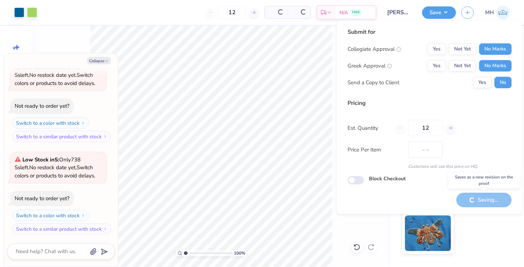
type input "$75.50"
type textarea "x"
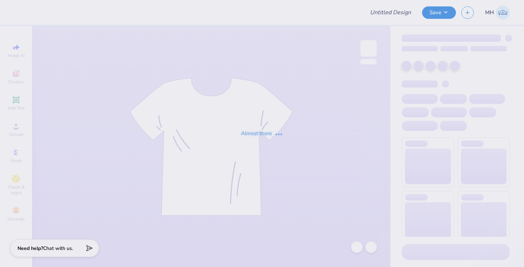
type input "Phi Kappa Psi - Merch"
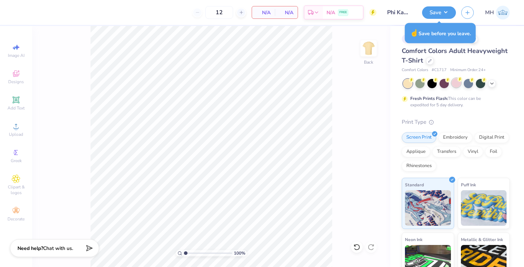
click at [458, 85] on div at bounding box center [455, 82] width 9 height 9
click at [18, 78] on div "Designs" at bounding box center [16, 77] width 25 height 21
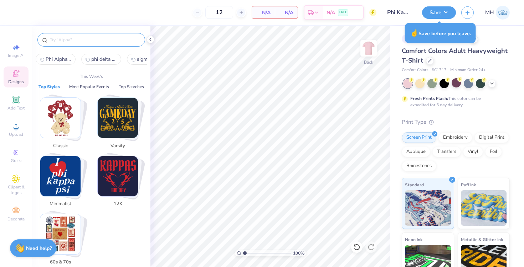
click at [94, 40] on input "text" at bounding box center [94, 39] width 91 height 7
paste input "Phi Kappa Psi"
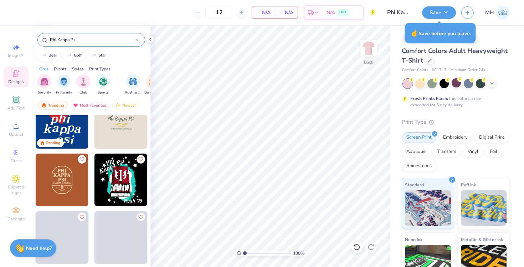
scroll to position [20, 0]
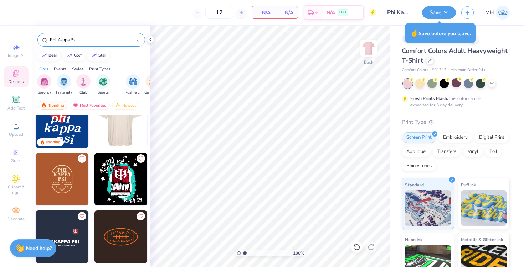
type input "Phi Kappa Psi"
click at [108, 140] on img at bounding box center [120, 121] width 53 height 53
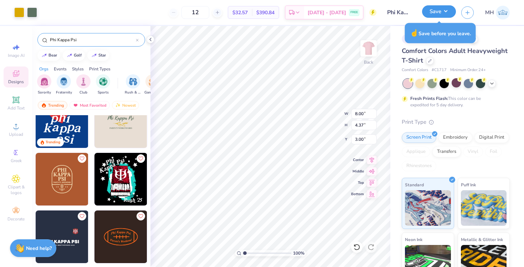
click at [436, 10] on button "Save" at bounding box center [439, 11] width 34 height 12
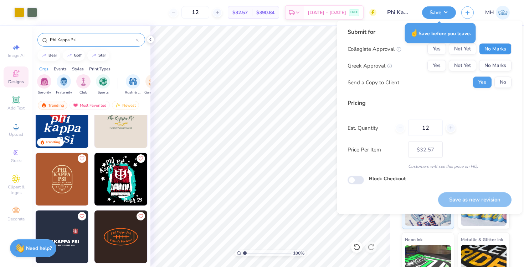
click at [509, 48] on button "No Marks" at bounding box center [495, 48] width 32 height 11
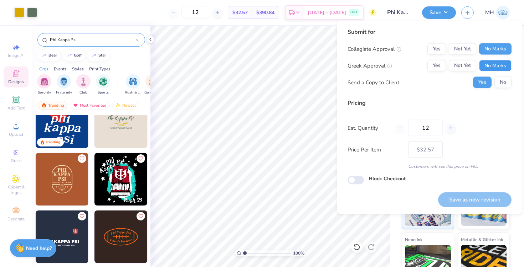
click at [505, 69] on button "No Marks" at bounding box center [495, 65] width 32 height 11
click at [506, 80] on button "No" at bounding box center [502, 82] width 17 height 11
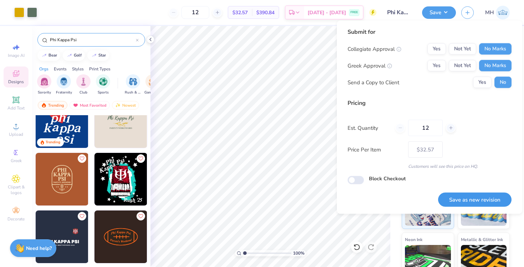
click at [480, 198] on button "Save as new revision" at bounding box center [474, 200] width 73 height 15
type input "$32.57"
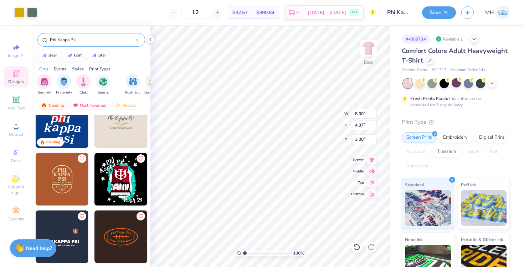
click at [72, 135] on img at bounding box center [62, 121] width 53 height 53
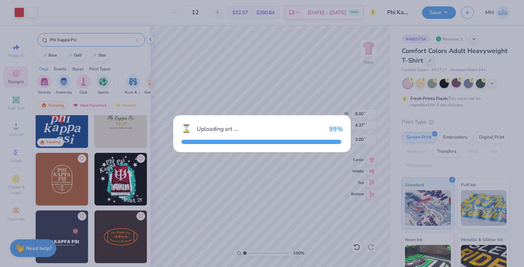
type input "2.36"
type input "3.02"
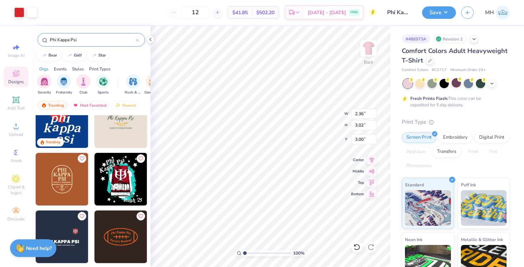
type input "8.00"
type input "4.37"
type input "6.57"
type input "8.40"
click at [439, 83] on div at bounding box center [443, 82] width 9 height 9
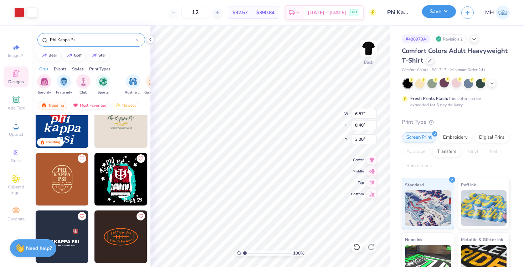
click at [441, 14] on button "Save" at bounding box center [439, 11] width 34 height 12
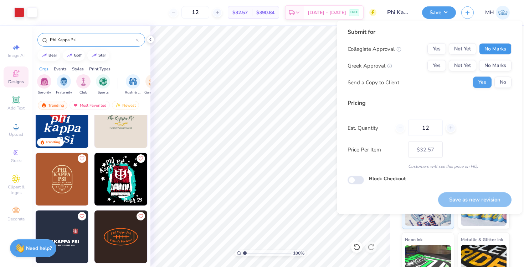
click at [489, 51] on button "No Marks" at bounding box center [495, 48] width 32 height 11
click at [494, 65] on button "No Marks" at bounding box center [495, 65] width 32 height 11
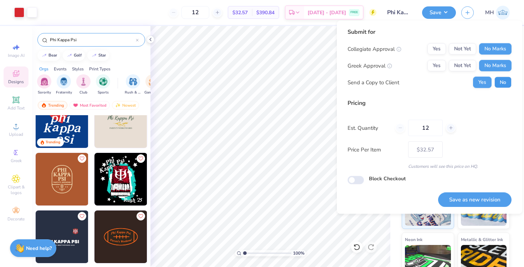
click at [504, 81] on button "No" at bounding box center [502, 82] width 17 height 11
click at [487, 205] on button "Save as new revision" at bounding box center [474, 200] width 73 height 15
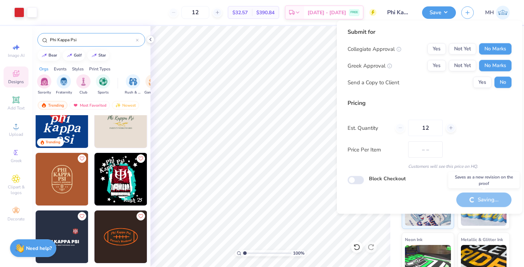
type input "$32.57"
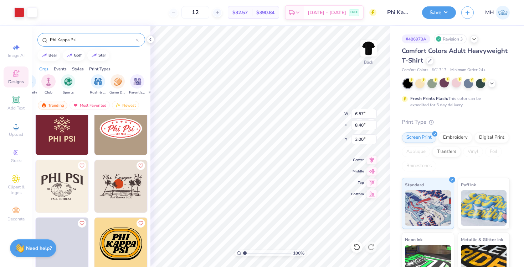
scroll to position [0, 53]
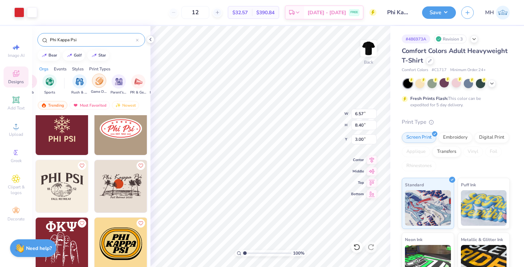
click at [97, 82] on img "filter for Game Day" at bounding box center [99, 81] width 8 height 8
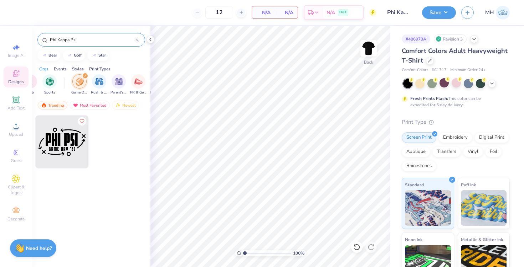
click at [67, 149] on img at bounding box center [62, 142] width 53 height 53
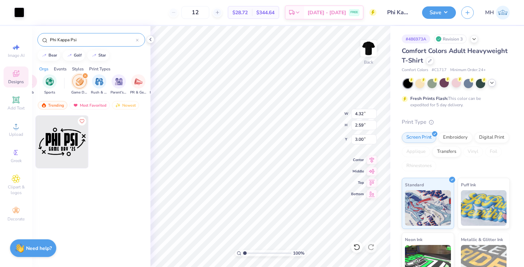
click at [490, 81] on icon at bounding box center [492, 83] width 6 height 6
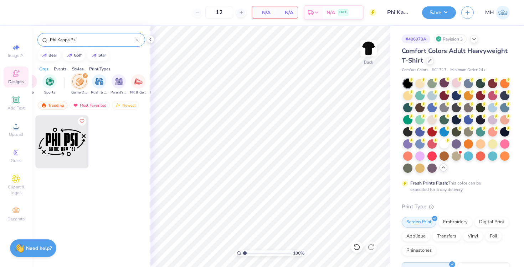
click at [85, 79] on div "filter for Game Day" at bounding box center [85, 76] width 6 height 6
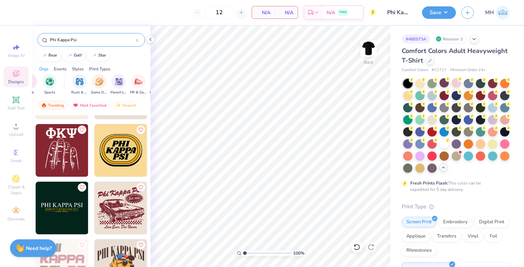
scroll to position [351, 0]
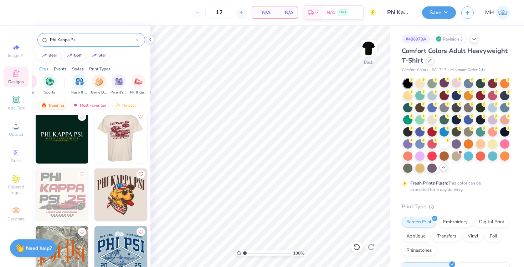
click at [94, 138] on img at bounding box center [68, 137] width 53 height 53
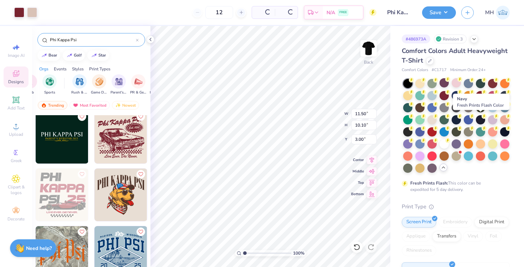
click at [480, 120] on div at bounding box center [479, 119] width 9 height 9
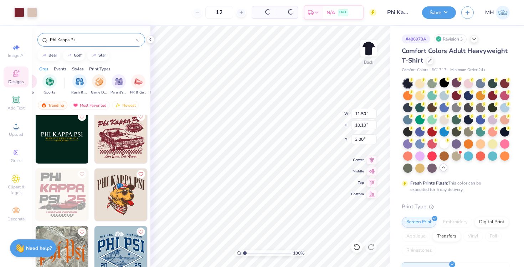
click at [480, 120] on div at bounding box center [479, 119] width 9 height 9
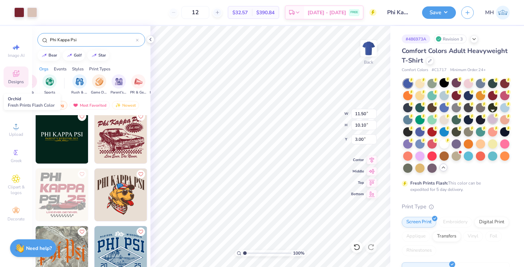
click at [492, 117] on div at bounding box center [492, 119] width 9 height 9
type input "4.59"
click at [441, 9] on button "Save" at bounding box center [439, 11] width 34 height 12
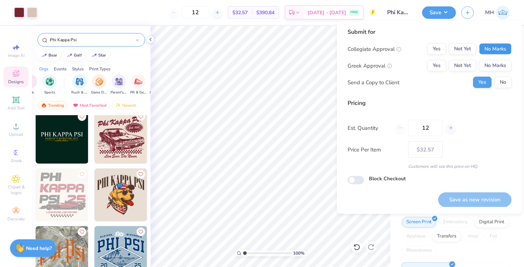
click at [486, 47] on button "No Marks" at bounding box center [495, 48] width 32 height 11
click at [493, 63] on button "No Marks" at bounding box center [495, 65] width 32 height 11
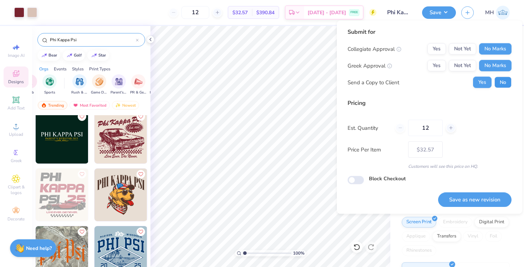
click at [501, 80] on button "No" at bounding box center [502, 82] width 17 height 11
click at [470, 201] on button "Save as new revision" at bounding box center [474, 200] width 73 height 15
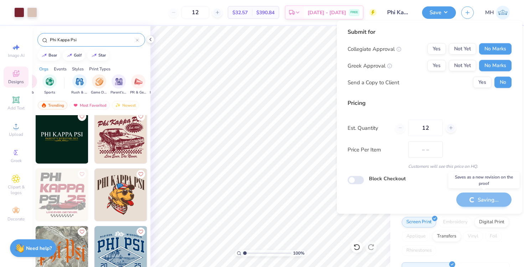
type input "$32.57"
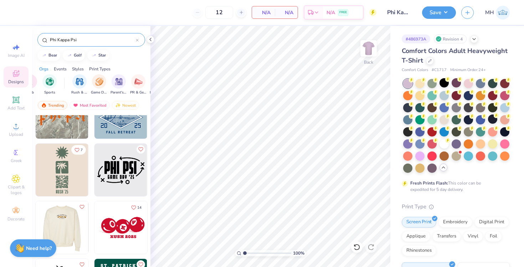
scroll to position [481, 0]
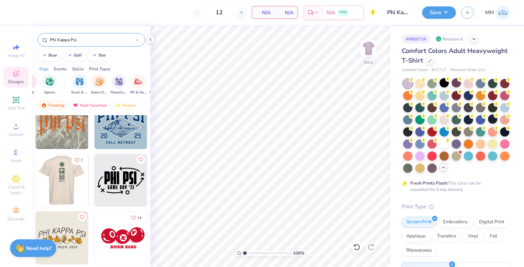
click at [36, 190] on img at bounding box center [9, 180] width 53 height 53
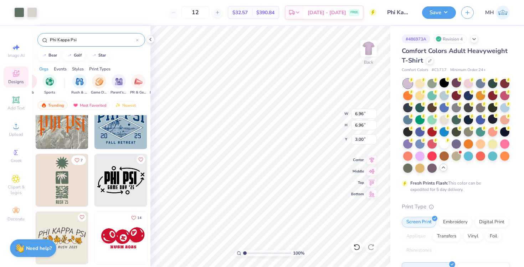
type input "6.96"
click at [446, 145] on div at bounding box center [443, 143] width 9 height 9
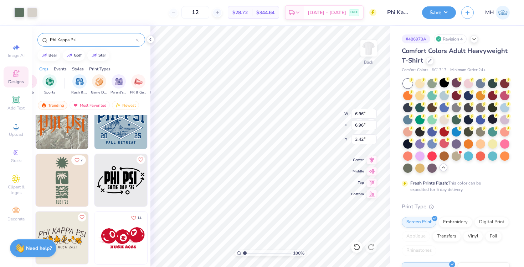
type input "3.00"
type input "3.44"
click at [371, 42] on img at bounding box center [368, 48] width 28 height 28
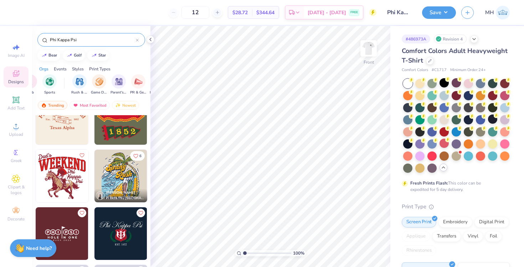
scroll to position [739, 0]
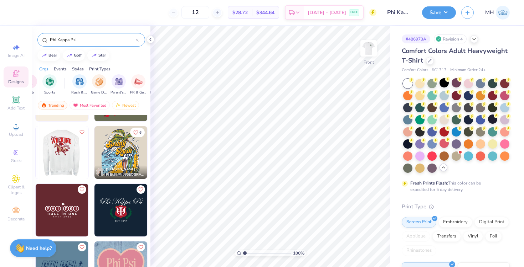
click at [66, 165] on img at bounding box center [61, 152] width 53 height 53
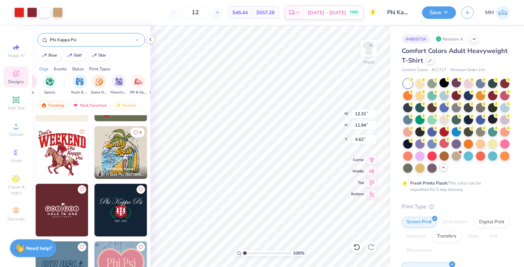
type input "4.62"
click at [436, 14] on button "Save" at bounding box center [439, 11] width 34 height 12
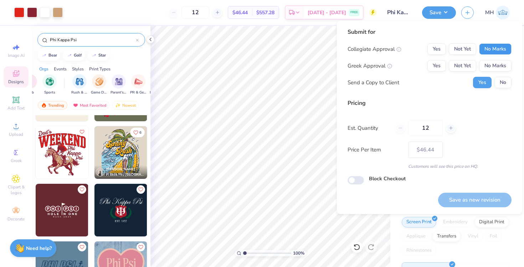
click at [503, 49] on button "No Marks" at bounding box center [495, 48] width 32 height 11
click at [503, 64] on button "No Marks" at bounding box center [495, 65] width 32 height 11
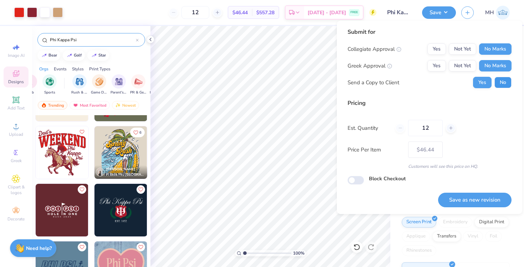
click at [505, 86] on button "No" at bounding box center [502, 82] width 17 height 11
click at [459, 203] on button "Save as new revision" at bounding box center [474, 200] width 73 height 15
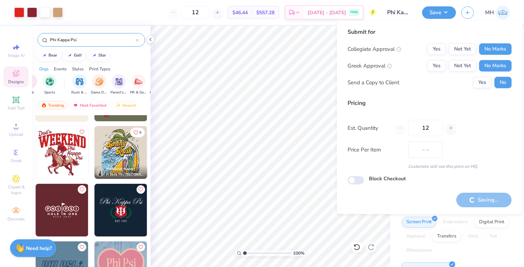
type input "$46.44"
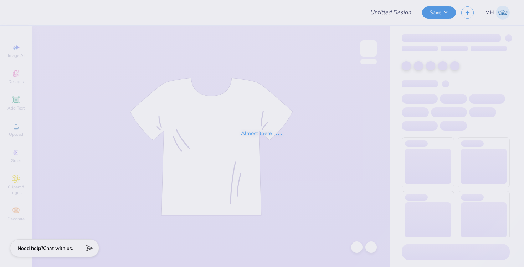
type input "Tshirt 2"
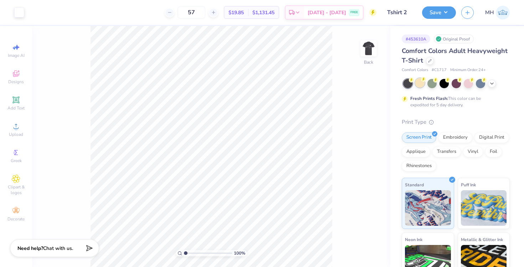
click at [419, 83] on div at bounding box center [419, 82] width 9 height 9
click at [459, 85] on div at bounding box center [455, 82] width 9 height 9
click at [471, 83] on div at bounding box center [467, 82] width 9 height 9
click at [486, 83] on div at bounding box center [456, 83] width 106 height 9
click at [480, 83] on div at bounding box center [479, 82] width 9 height 9
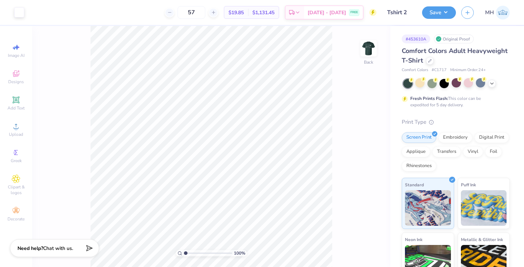
click at [496, 83] on div at bounding box center [456, 83] width 106 height 9
click at [491, 85] on icon at bounding box center [492, 83] width 6 height 6
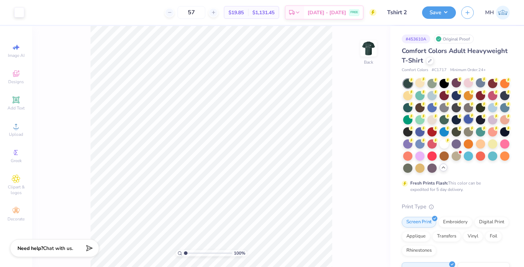
click at [468, 121] on div at bounding box center [467, 119] width 9 height 9
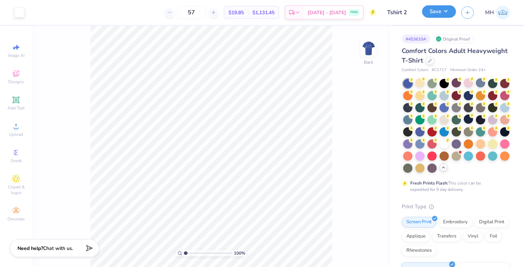
click at [443, 6] on button "Save" at bounding box center [439, 11] width 34 height 12
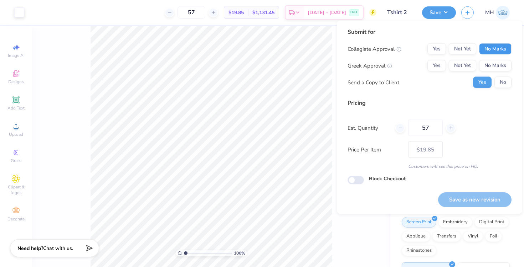
click at [483, 45] on button "No Marks" at bounding box center [495, 48] width 32 height 11
click at [489, 63] on button "No Marks" at bounding box center [495, 65] width 32 height 11
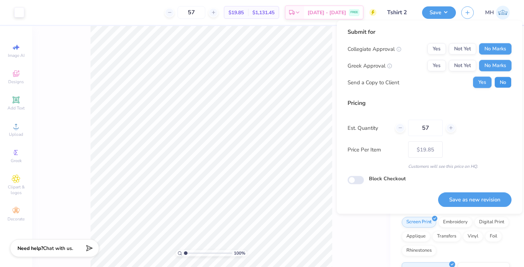
click at [498, 78] on button "No" at bounding box center [502, 82] width 17 height 11
click at [465, 204] on button "Save as new revision" at bounding box center [474, 200] width 73 height 15
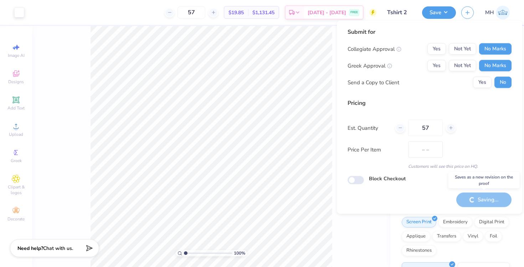
type input "$19.85"
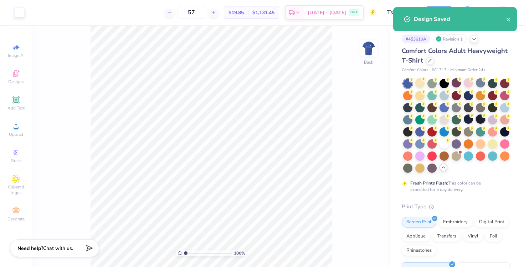
click at [477, 118] on div at bounding box center [479, 119] width 9 height 9
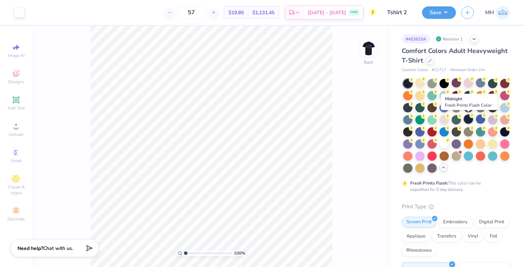
click at [469, 116] on div at bounding box center [467, 119] width 9 height 9
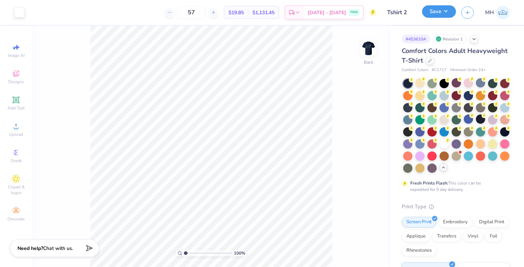
click at [443, 7] on button "Save" at bounding box center [439, 11] width 34 height 12
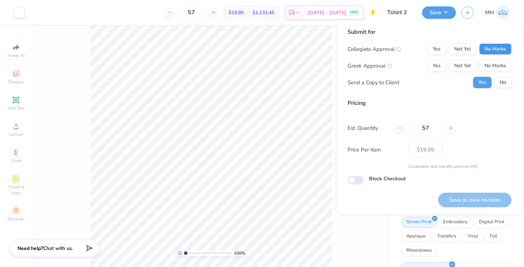
click at [486, 47] on button "No Marks" at bounding box center [495, 48] width 32 height 11
click at [490, 65] on button "No Marks" at bounding box center [495, 65] width 32 height 11
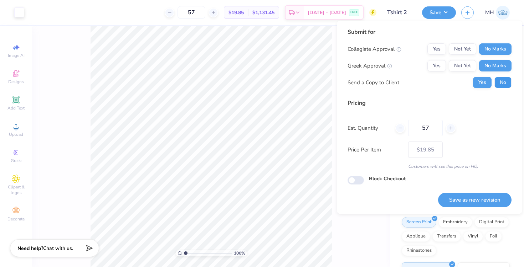
click at [498, 78] on button "No" at bounding box center [502, 82] width 17 height 11
click at [477, 202] on button "Save as new revision" at bounding box center [474, 200] width 73 height 15
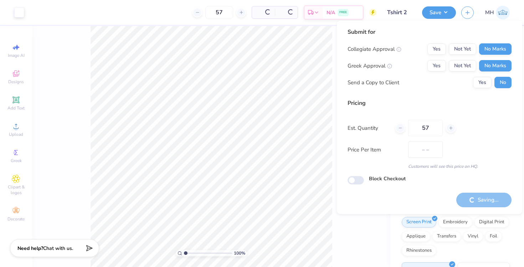
type input "$19.85"
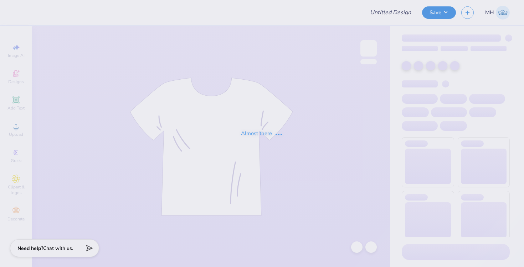
type input "Polo 1"
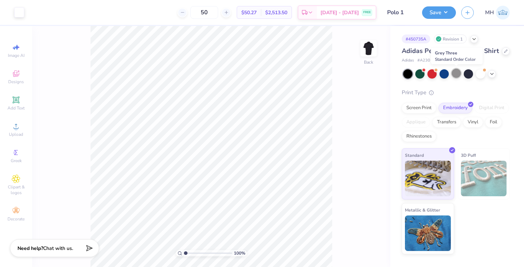
click at [459, 72] on div at bounding box center [455, 73] width 9 height 9
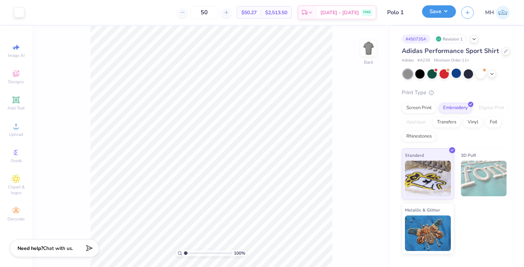
click at [447, 14] on button "Save" at bounding box center [439, 11] width 34 height 12
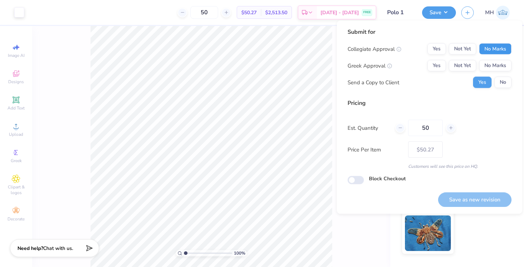
click at [502, 52] on button "No Marks" at bounding box center [495, 48] width 32 height 11
click at [503, 63] on button "No Marks" at bounding box center [495, 65] width 32 height 11
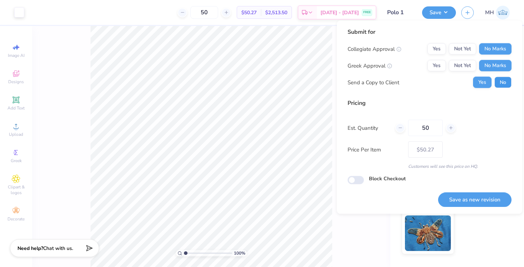
click at [504, 81] on button "No" at bounding box center [502, 82] width 17 height 11
click at [490, 197] on button "Save as new revision" at bounding box center [474, 200] width 73 height 15
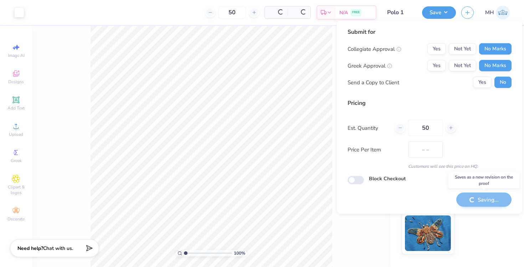
type input "$50.27"
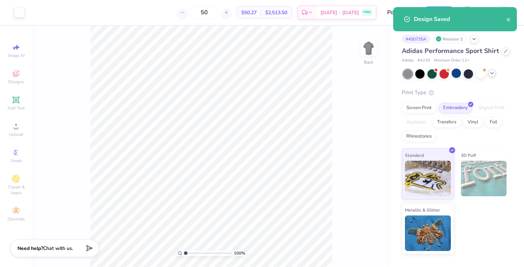
click at [493, 77] on div at bounding box center [456, 73] width 106 height 9
click at [493, 76] on div at bounding box center [492, 73] width 8 height 8
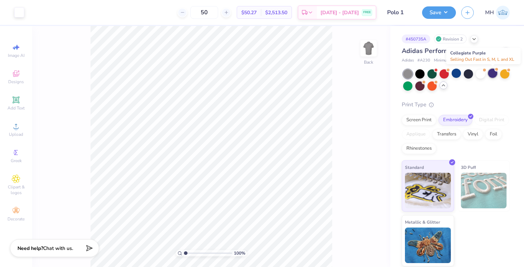
click at [491, 72] on div at bounding box center [492, 73] width 9 height 9
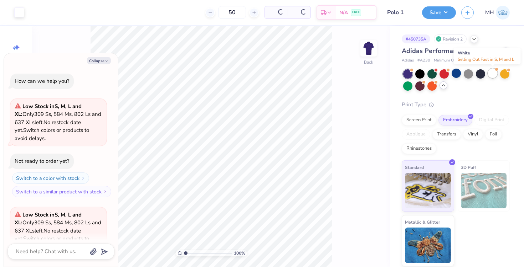
scroll to position [71, 0]
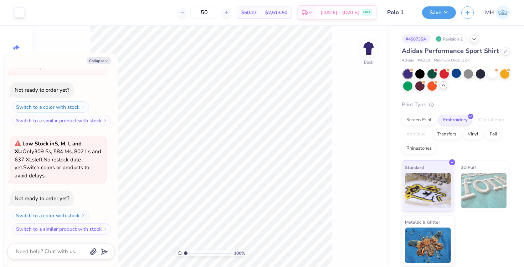
click at [100, 64] on div "Collapse How can we help you? Low Stock in S, M, L and XL : Only 309 Ss, 584 Ms…" at bounding box center [61, 160] width 114 height 214
click at [101, 62] on button "Collapse" at bounding box center [99, 60] width 24 height 7
type textarea "x"
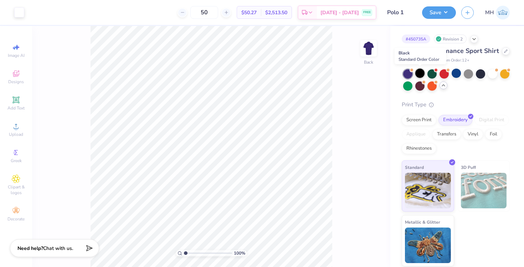
click at [424, 74] on div at bounding box center [419, 73] width 9 height 9
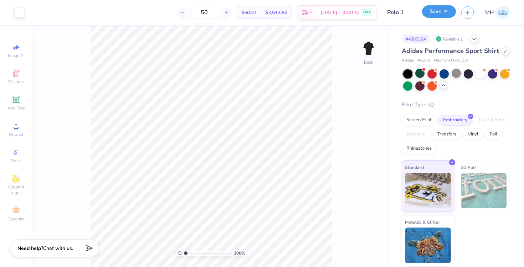
click at [432, 11] on button "Save" at bounding box center [439, 11] width 34 height 12
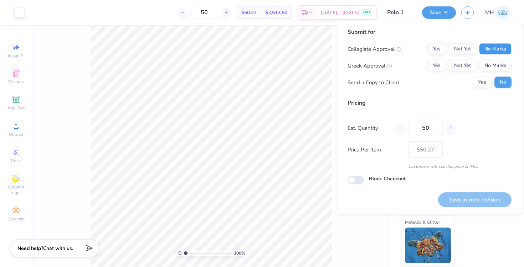
click at [491, 53] on button "No Marks" at bounding box center [495, 48] width 32 height 11
click at [491, 66] on button "No Marks" at bounding box center [495, 65] width 32 height 11
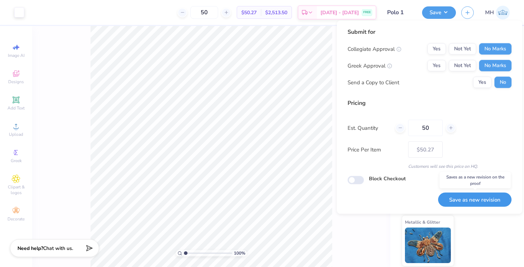
click at [485, 201] on button "Save as new revision" at bounding box center [474, 200] width 73 height 15
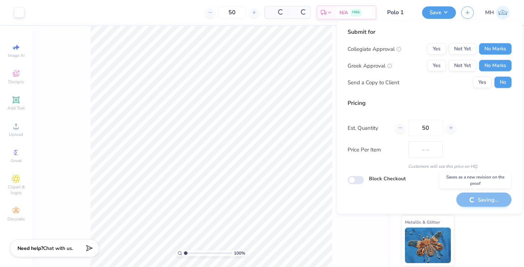
type input "$50.27"
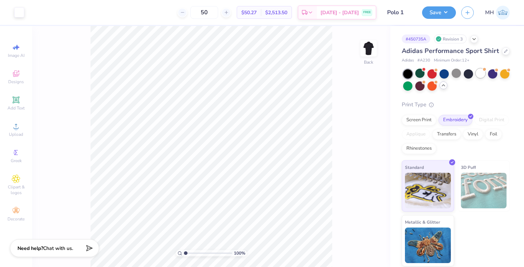
click at [475, 76] on div at bounding box center [479, 73] width 9 height 9
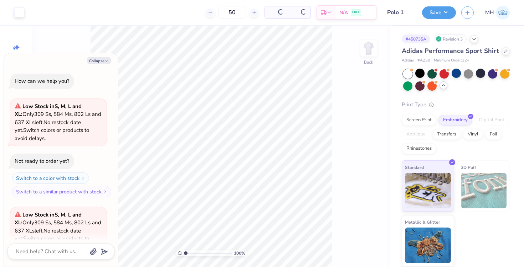
scroll to position [172, 0]
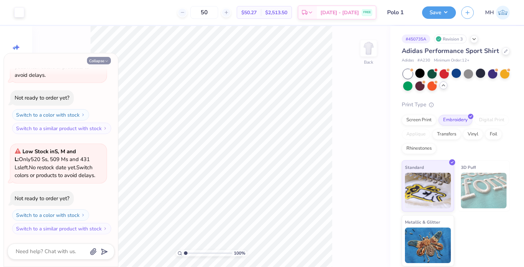
click at [107, 62] on icon "button" at bounding box center [106, 61] width 4 height 4
type textarea "x"
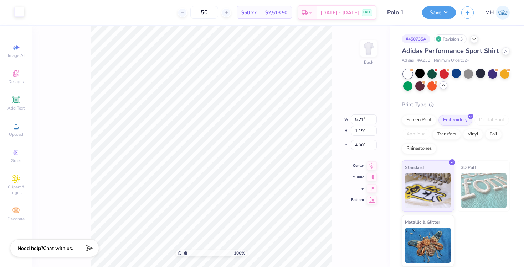
click at [16, 12] on div at bounding box center [19, 12] width 10 height 10
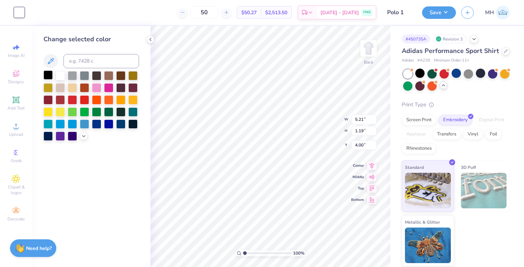
click at [46, 74] on div at bounding box center [47, 75] width 9 height 9
click at [149, 39] on icon at bounding box center [150, 40] width 6 height 6
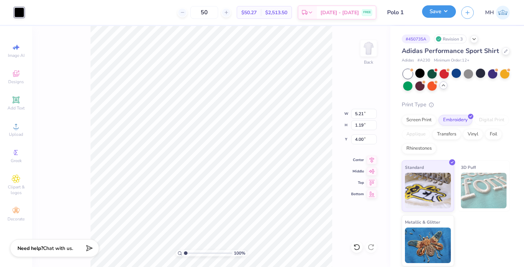
click at [438, 17] on button "Save" at bounding box center [439, 11] width 34 height 12
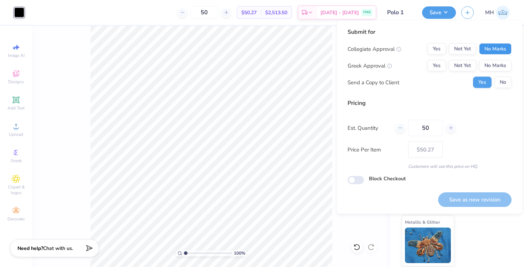
click at [496, 51] on button "No Marks" at bounding box center [495, 48] width 32 height 11
click at [497, 62] on button "No Marks" at bounding box center [495, 65] width 32 height 11
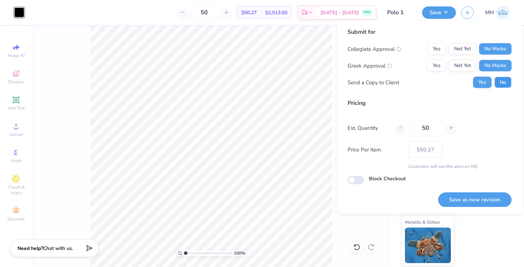
click at [501, 83] on button "No" at bounding box center [502, 82] width 17 height 11
click at [477, 196] on button "Save as new revision" at bounding box center [474, 200] width 73 height 15
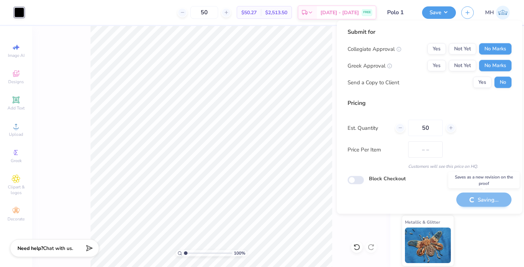
type input "$50.27"
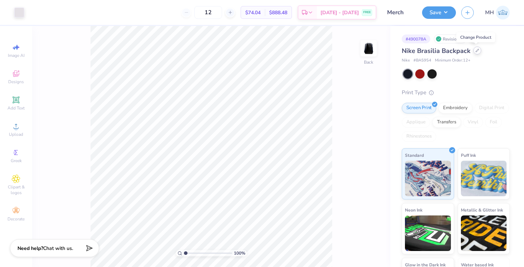
click at [477, 50] on icon at bounding box center [477, 51] width 4 height 4
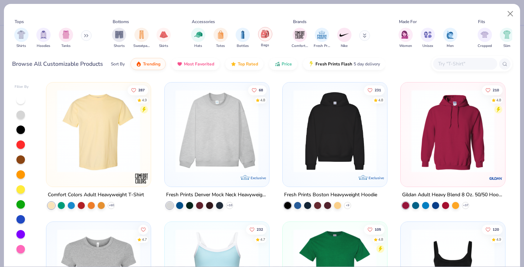
click at [262, 36] on img "filter for Bags" at bounding box center [265, 34] width 8 height 8
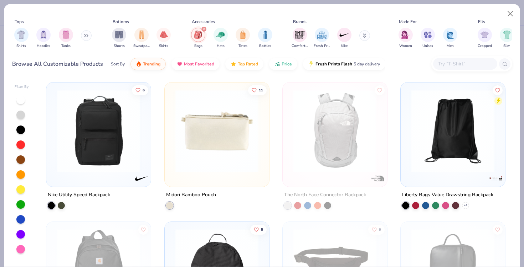
click at [116, 166] on img at bounding box center [98, 131] width 90 height 83
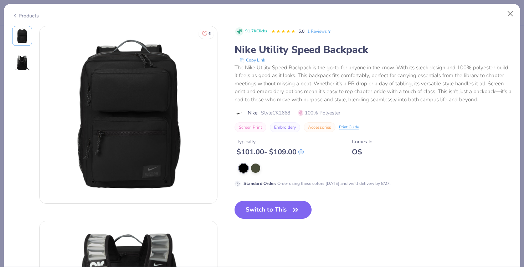
click at [275, 202] on button "Switch to This" at bounding box center [272, 210] width 77 height 18
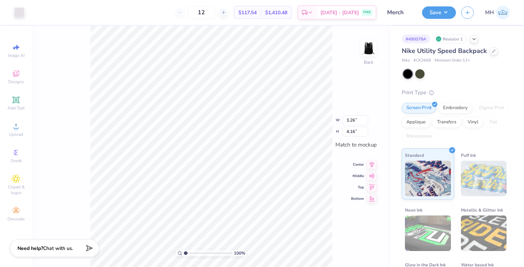
type input "3.23"
type input "4.12"
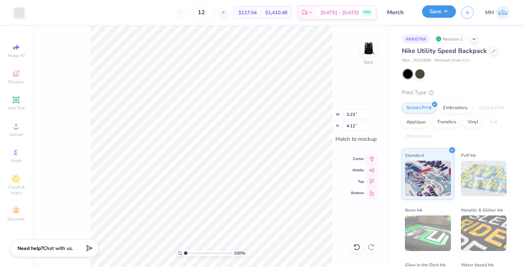
click at [430, 16] on button "Save" at bounding box center [439, 11] width 34 height 12
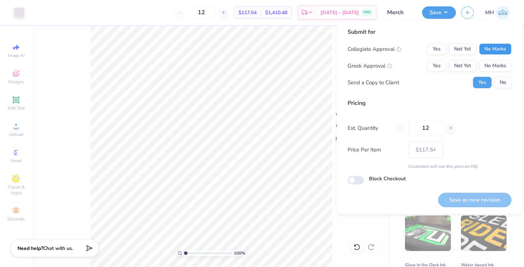
click at [505, 50] on button "No Marks" at bounding box center [495, 48] width 32 height 11
click at [505, 66] on button "No Marks" at bounding box center [495, 65] width 32 height 11
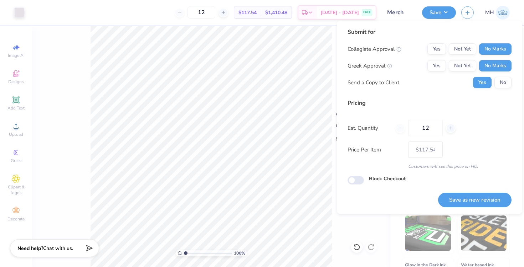
click at [511, 85] on div "Submit for Collegiate Approval Yes Not Yet No Marks Greek Approval Yes Not Yet …" at bounding box center [429, 118] width 185 height 194
click at [507, 85] on button "No" at bounding box center [502, 82] width 17 height 11
click at [484, 202] on button "Save as new revision" at bounding box center [474, 200] width 73 height 15
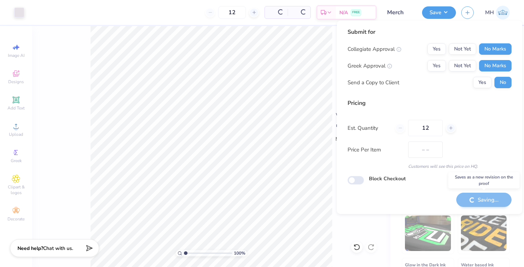
type input "$117.54"
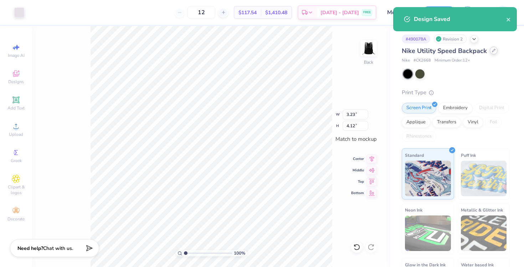
click at [489, 53] on div at bounding box center [493, 51] width 8 height 8
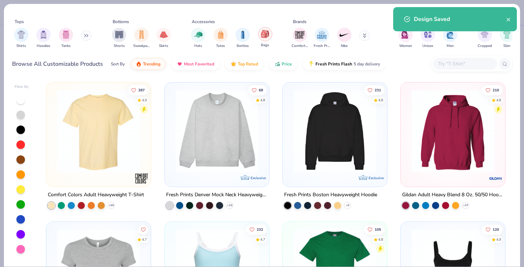
click at [269, 34] on div "filter for Bags" at bounding box center [265, 34] width 14 height 14
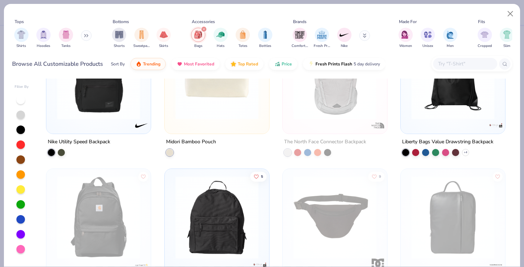
scroll to position [184, 0]
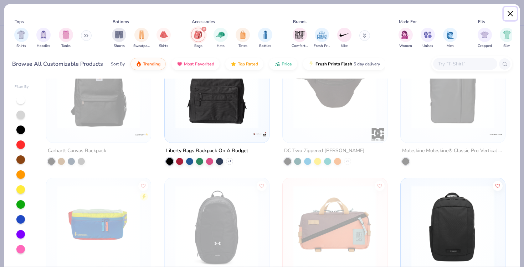
click at [510, 16] on button "Close" at bounding box center [510, 14] width 14 height 14
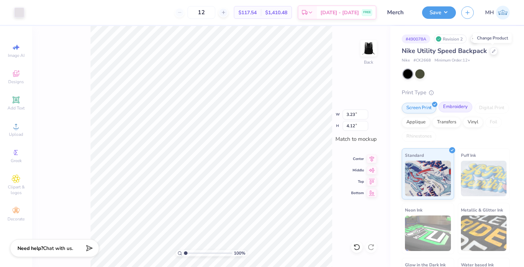
click at [448, 107] on div "Embroidery" at bounding box center [455, 107] width 34 height 11
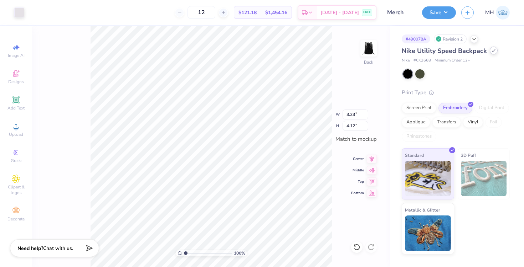
click at [491, 50] on icon at bounding box center [493, 51] width 4 height 4
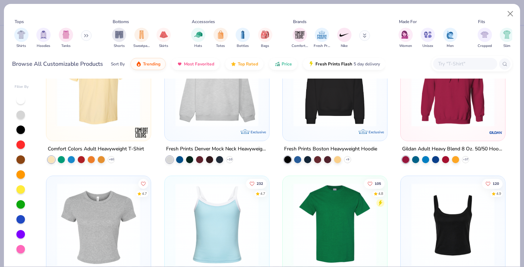
scroll to position [66, 0]
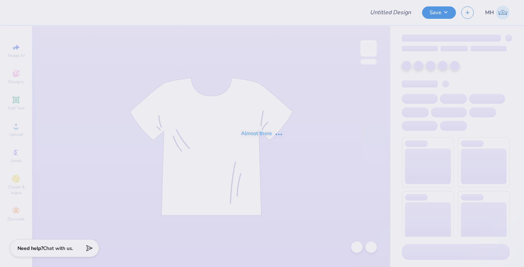
type input "Tshirt 2"
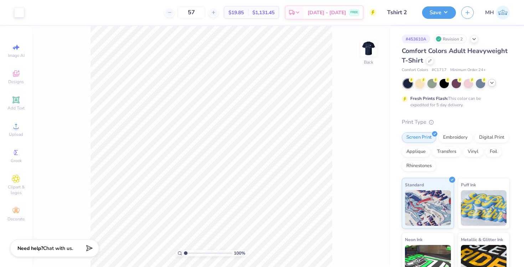
click at [491, 83] on icon at bounding box center [492, 83] width 6 height 6
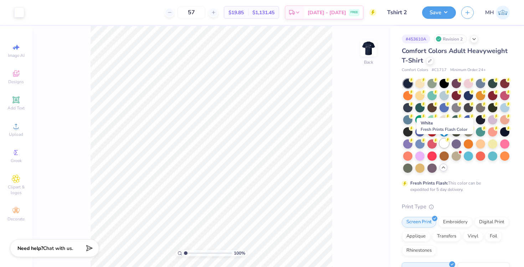
click at [447, 146] on div at bounding box center [443, 143] width 9 height 9
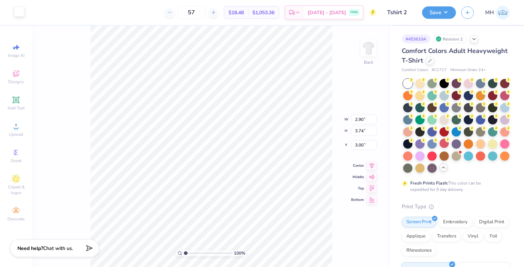
click at [20, 14] on div at bounding box center [19, 12] width 10 height 10
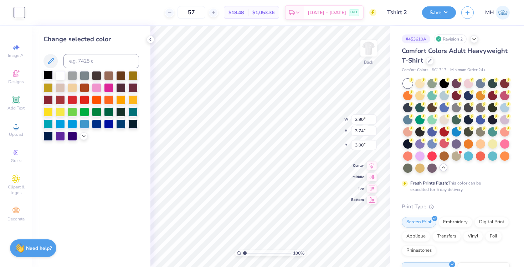
click at [51, 73] on div at bounding box center [47, 75] width 9 height 9
click at [149, 38] on icon at bounding box center [150, 40] width 6 height 6
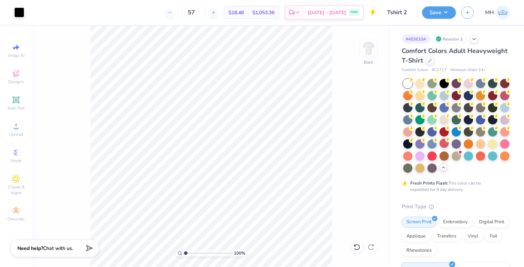
click at [421, 15] on div "Art colors 57 $18.48 Per Item $1,053.36 Total Est. Delivery [DATE] - [DATE] FRE…" at bounding box center [262, 12] width 524 height 25
click at [430, 14] on button "Save" at bounding box center [439, 11] width 34 height 12
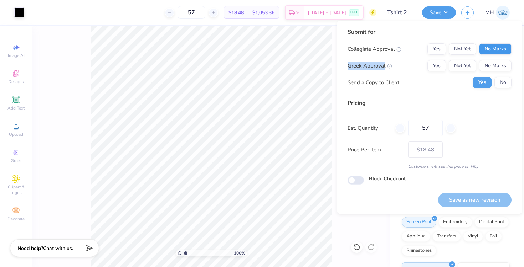
click at [492, 54] on div "Collegiate Approval Yes Not Yet No Marks Greek Approval Yes Not Yet No Marks Se…" at bounding box center [429, 65] width 164 height 45
click at [492, 63] on button "No Marks" at bounding box center [495, 65] width 32 height 11
click at [499, 81] on button "No" at bounding box center [502, 82] width 17 height 11
click at [494, 45] on button "No Marks" at bounding box center [495, 48] width 32 height 11
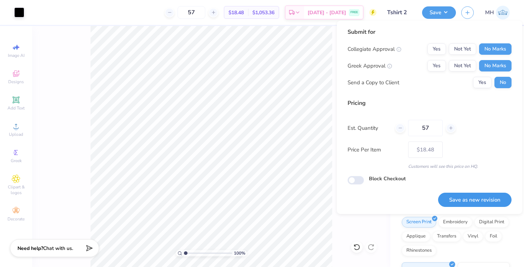
click at [489, 196] on button "Save as new revision" at bounding box center [474, 200] width 73 height 15
type input "$18.48"
click at [378, 68] on div "Greek Approval" at bounding box center [369, 66] width 45 height 8
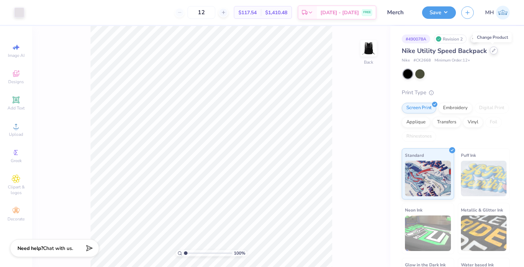
click at [491, 52] on div at bounding box center [493, 51] width 8 height 8
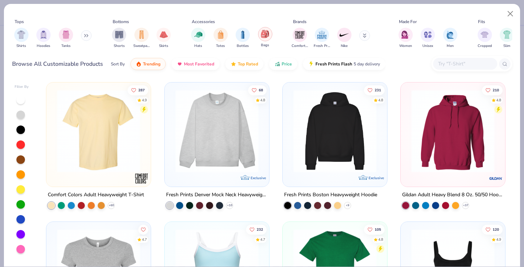
click at [267, 36] on img "filter for Bags" at bounding box center [265, 34] width 8 height 8
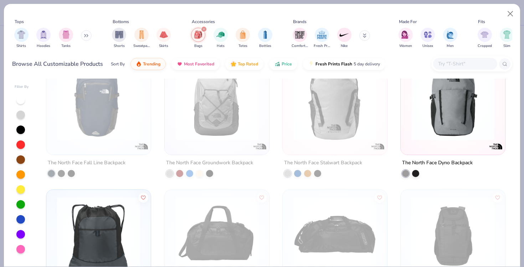
scroll to position [293, 0]
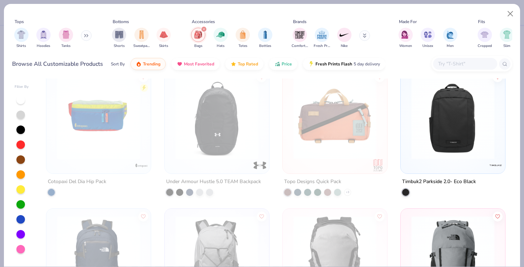
click at [457, 231] on img at bounding box center [452, 257] width 90 height 83
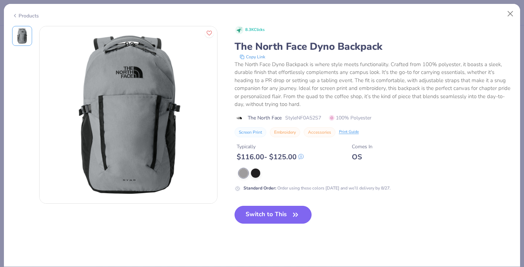
click at [277, 218] on button "Switch to This" at bounding box center [272, 215] width 77 height 18
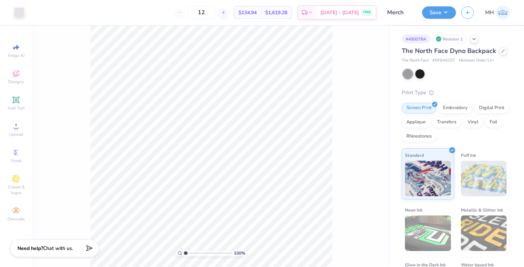
click at [440, 18] on div "Save" at bounding box center [439, 12] width 34 height 12
click at [440, 17] on button "Save" at bounding box center [439, 11] width 34 height 12
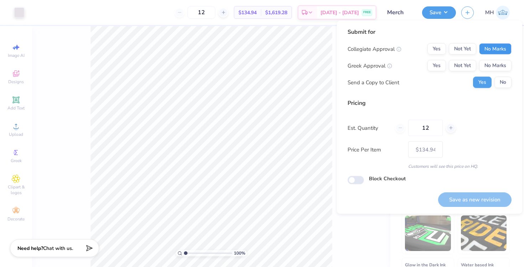
click at [481, 49] on button "No Marks" at bounding box center [495, 48] width 32 height 11
click at [486, 61] on button "No Marks" at bounding box center [495, 65] width 32 height 11
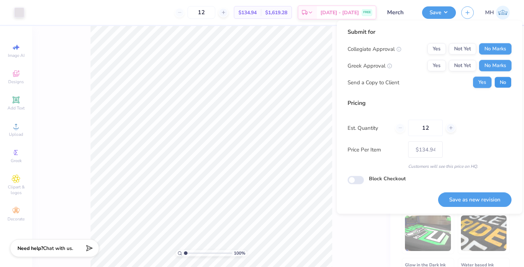
click at [500, 83] on button "No" at bounding box center [502, 82] width 17 height 11
click at [469, 197] on button "Save as new revision" at bounding box center [474, 200] width 73 height 15
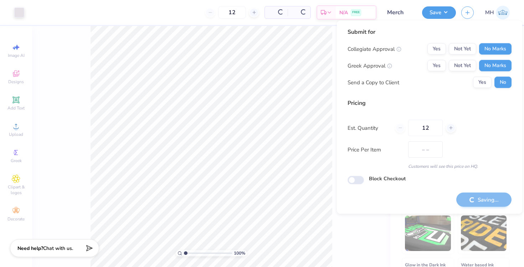
type input "$134.94"
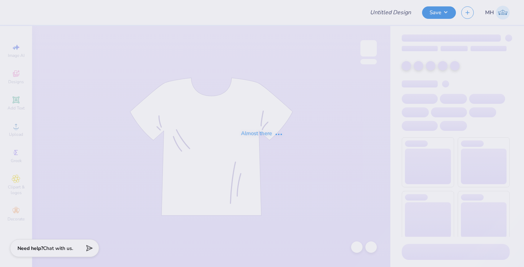
type input "Tshirt 2"
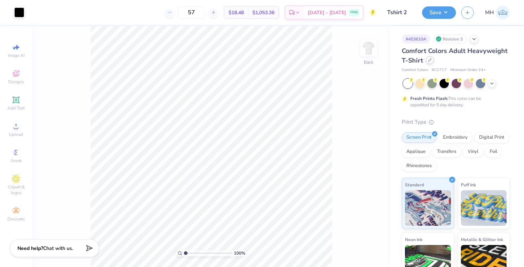
click at [432, 59] on div at bounding box center [430, 60] width 8 height 8
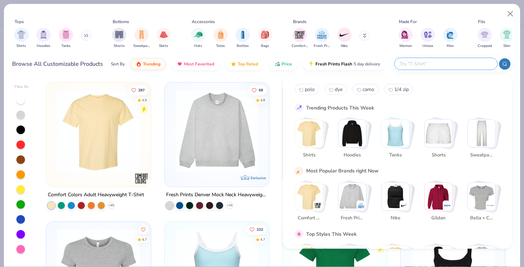
click at [443, 62] on input "text" at bounding box center [445, 64] width 93 height 8
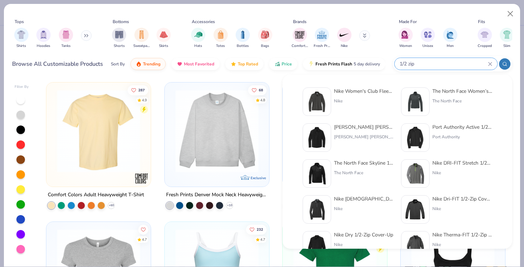
type input "1/2 zip"
click at [356, 99] on div "Nike" at bounding box center [364, 101] width 60 height 6
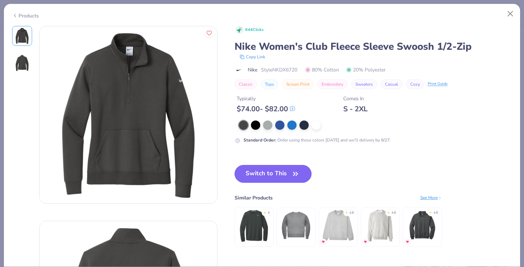
click at [259, 164] on div "644 Clicks Nike Women's Club Fleece Sleeve Swoosh 1/2-Zip Copy Link Nike Style …" at bounding box center [372, 143] width 277 height 235
click at [260, 171] on button "Switch to This" at bounding box center [272, 174] width 77 height 18
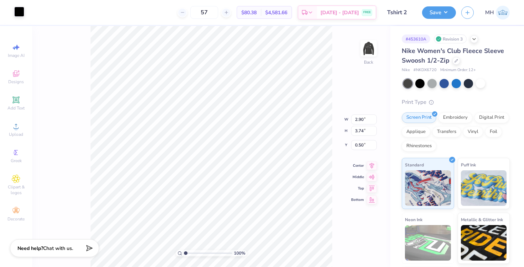
click at [14, 9] on div at bounding box center [19, 12] width 10 height 10
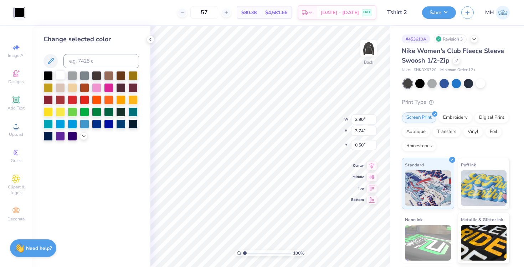
click at [57, 74] on div at bounding box center [60, 75] width 9 height 9
click at [151, 39] on icon at bounding box center [150, 40] width 6 height 6
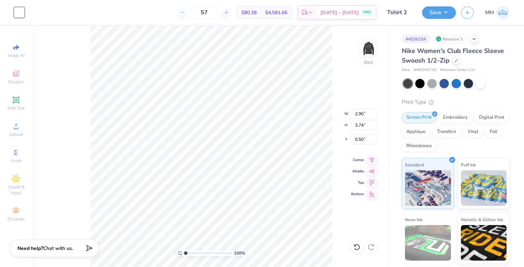
type input "2.02"
click at [441, 6] on div "Save MH" at bounding box center [473, 12] width 102 height 25
click at [441, 19] on div "Save" at bounding box center [439, 12] width 34 height 12
click at [443, 16] on button "Save" at bounding box center [439, 11] width 34 height 12
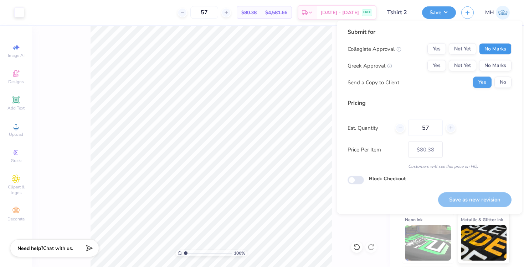
click at [503, 53] on button "No Marks" at bounding box center [495, 48] width 32 height 11
click at [503, 63] on button "No Marks" at bounding box center [495, 65] width 32 height 11
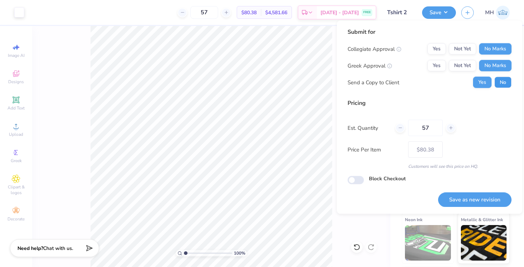
click at [504, 81] on button "No" at bounding box center [502, 82] width 17 height 11
click at [479, 201] on button "Save as new revision" at bounding box center [474, 200] width 73 height 15
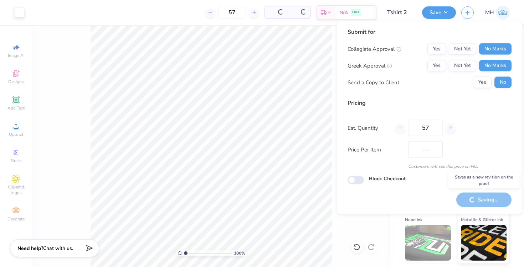
type input "$80.38"
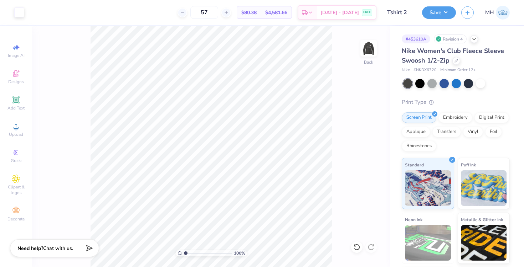
click at [457, 64] on div "Nike Women's Club Fleece Sleeve Swoosh 1/2-Zip" at bounding box center [455, 55] width 108 height 19
click at [457, 63] on div "Nike Women's Club Fleece Sleeve Swoosh 1/2-Zip" at bounding box center [455, 55] width 108 height 19
click at [455, 61] on icon at bounding box center [456, 60] width 4 height 4
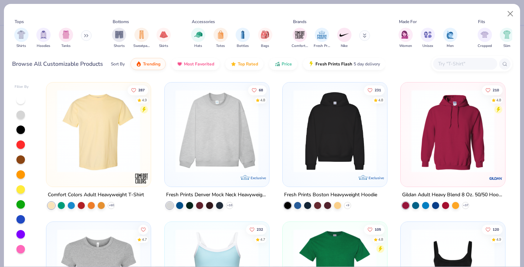
click at [85, 38] on button at bounding box center [86, 35] width 11 height 11
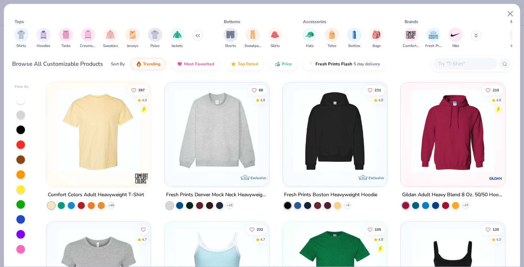
click at [460, 63] on input "text" at bounding box center [464, 64] width 55 height 8
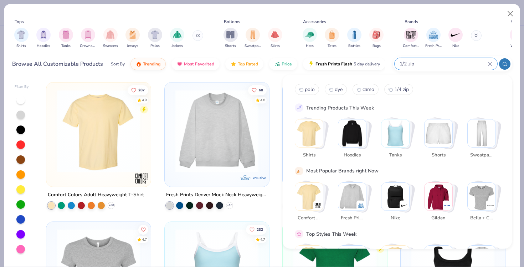
type input "1/2 zip"
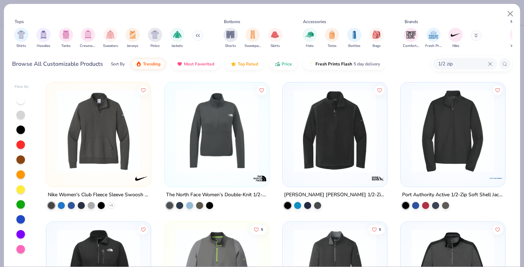
click at [344, 146] on img at bounding box center [335, 131] width 90 height 83
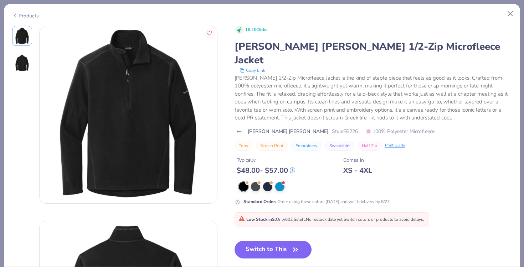
click at [265, 218] on div "16.2K Clicks [PERSON_NAME] [PERSON_NAME] 1/2-Zip Microfleece Jacket Copy Link […" at bounding box center [372, 148] width 277 height 244
click at [265, 241] on button "Switch to This" at bounding box center [272, 250] width 77 height 18
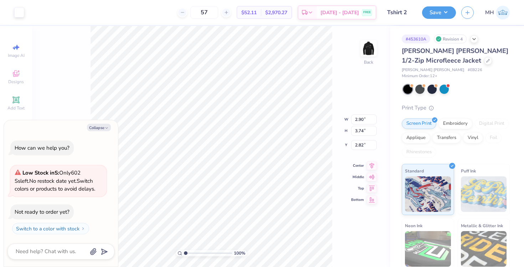
type textarea "x"
type input "3.00"
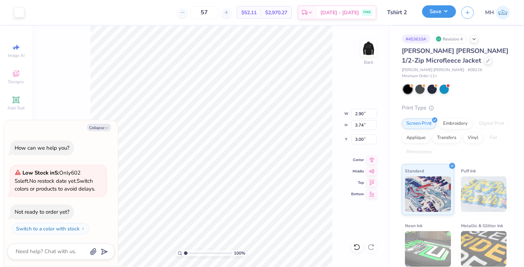
click at [433, 13] on button "Save" at bounding box center [439, 11] width 34 height 12
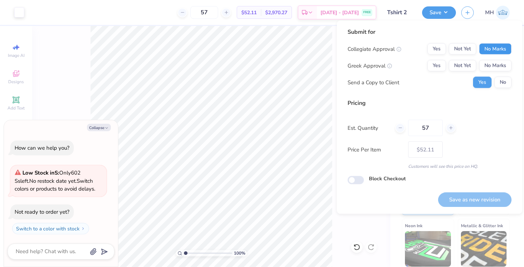
click at [498, 52] on button "No Marks" at bounding box center [495, 48] width 32 height 11
click at [500, 69] on button "No Marks" at bounding box center [495, 65] width 32 height 11
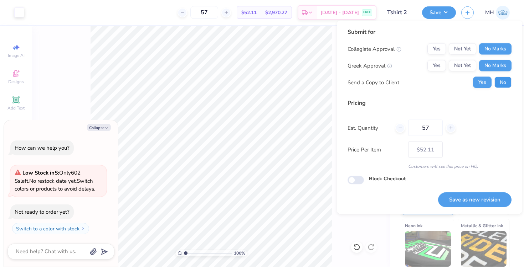
click at [502, 85] on button "No" at bounding box center [502, 82] width 17 height 11
type textarea "x"
click at [468, 197] on button "Save as new revision" at bounding box center [474, 200] width 73 height 15
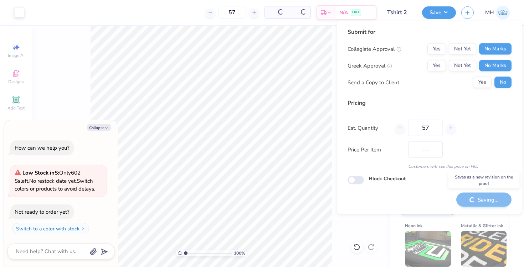
type input "$52.11"
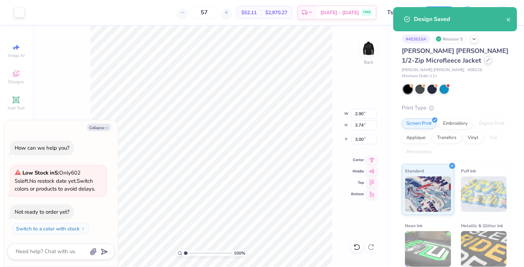
click at [484, 63] on div at bounding box center [488, 60] width 8 height 8
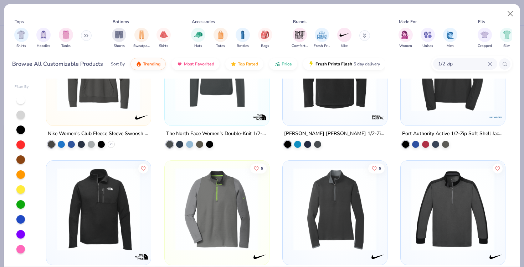
scroll to position [127, 0]
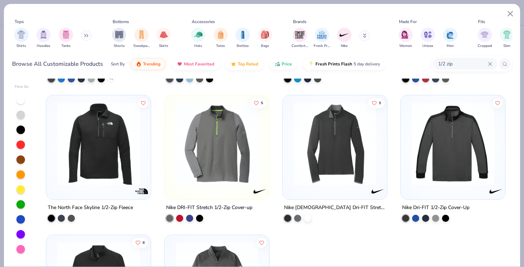
click at [451, 160] on img at bounding box center [452, 144] width 90 height 83
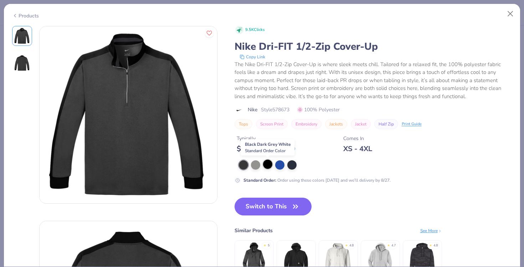
click at [268, 166] on div at bounding box center [267, 164] width 9 height 9
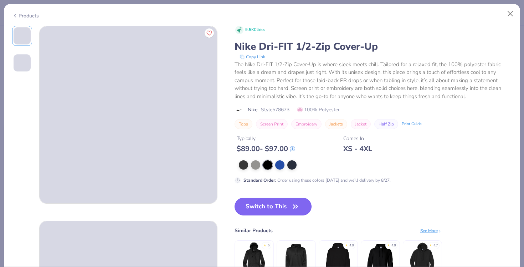
click at [265, 206] on button "Switch to This" at bounding box center [272, 207] width 77 height 18
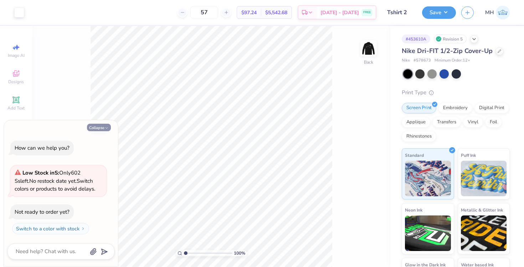
click at [108, 125] on button "Collapse" at bounding box center [99, 127] width 24 height 7
type textarea "x"
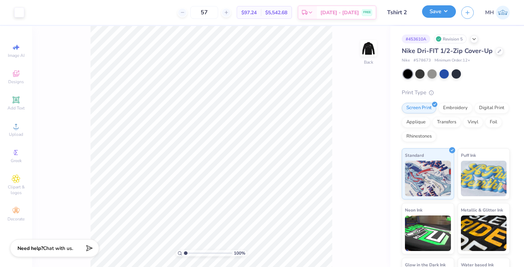
click at [432, 14] on button "Save" at bounding box center [439, 11] width 34 height 12
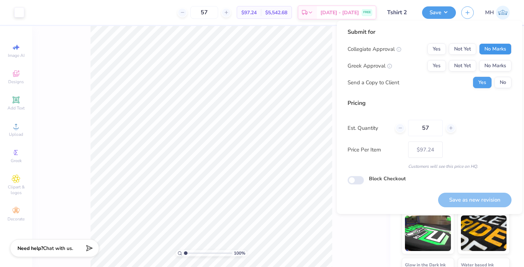
click at [491, 49] on button "No Marks" at bounding box center [495, 48] width 32 height 11
click at [495, 69] on button "No Marks" at bounding box center [495, 65] width 32 height 11
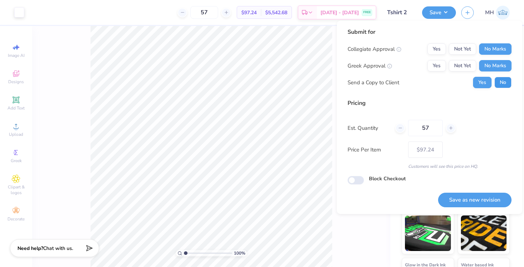
click at [500, 81] on button "No" at bounding box center [502, 82] width 17 height 11
click at [486, 201] on button "Save as new revision" at bounding box center [474, 200] width 73 height 15
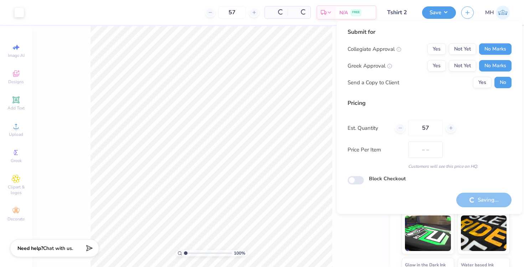
type input "$97.24"
